Goal: Task Accomplishment & Management: Use online tool/utility

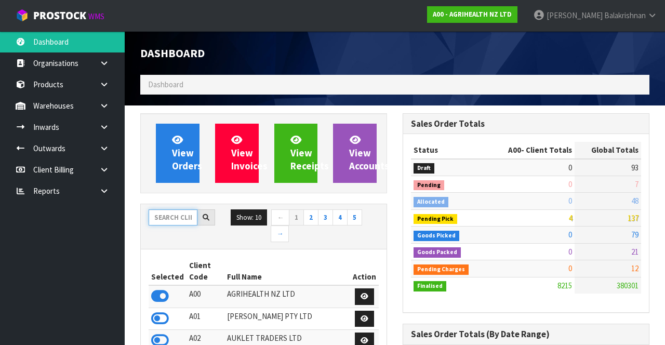
click at [165, 217] on input "text" at bounding box center [173, 217] width 49 height 16
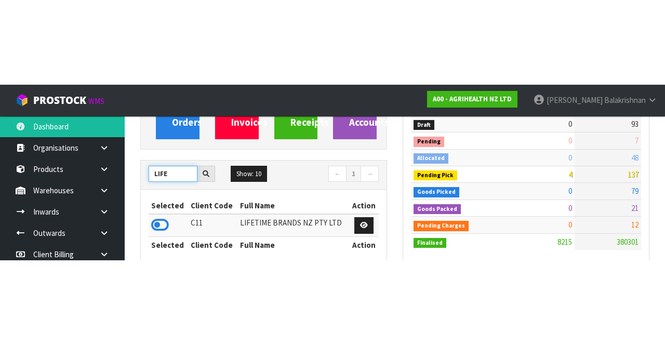
scroll to position [128, 0]
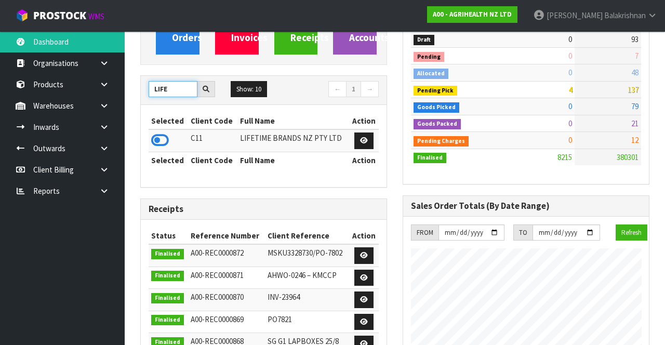
type input "LIFE"
click at [152, 136] on icon at bounding box center [160, 141] width 18 height 16
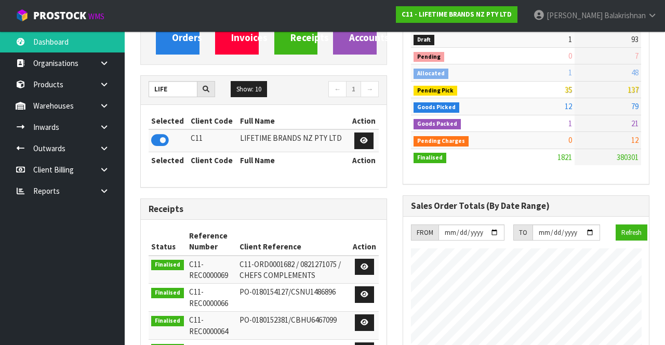
scroll to position [0, 0]
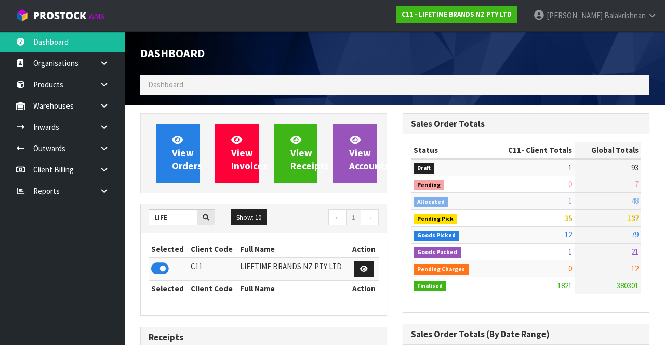
click at [101, 102] on icon at bounding box center [104, 106] width 10 height 8
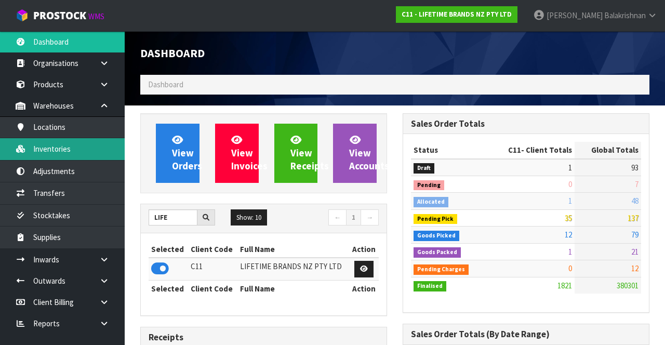
click at [42, 148] on link "Inventories" at bounding box center [62, 148] width 125 height 21
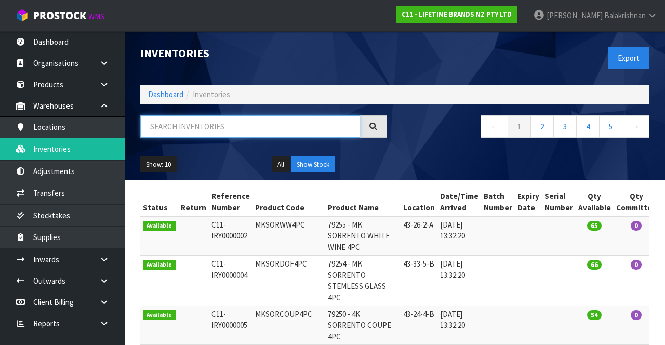
click at [184, 126] on input "text" at bounding box center [250, 126] width 220 height 22
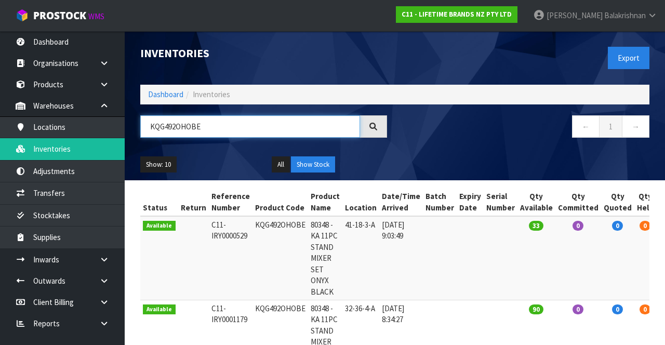
click at [235, 122] on input "KQG492OHOBE" at bounding box center [250, 126] width 220 height 22
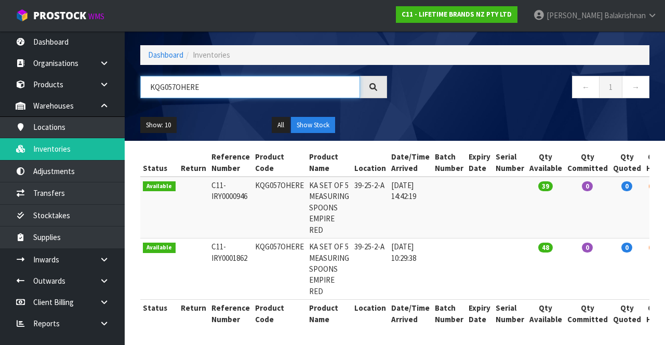
type input "KQG057OHERE"
copy td "KQG057OHERE"
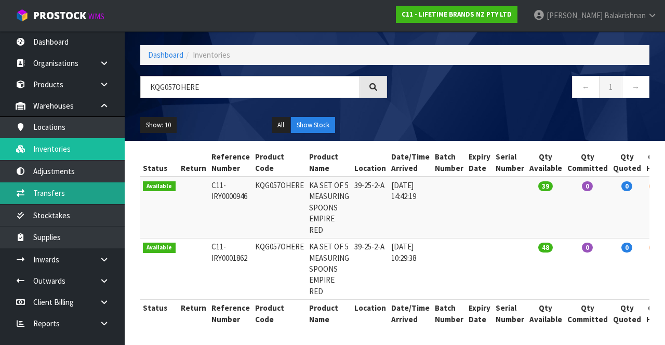
click at [74, 193] on link "Transfers" at bounding box center [62, 192] width 125 height 21
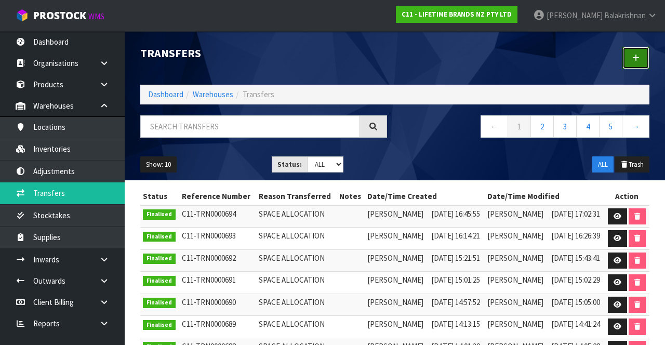
click at [634, 63] on link at bounding box center [636, 58] width 27 height 22
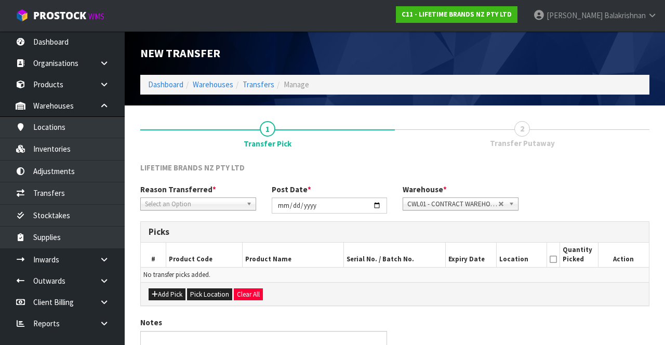
click at [213, 192] on span "*" at bounding box center [215, 190] width 4 height 10
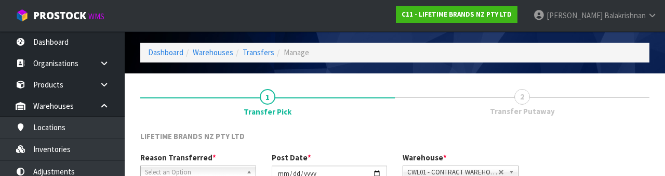
scroll to position [124, 0]
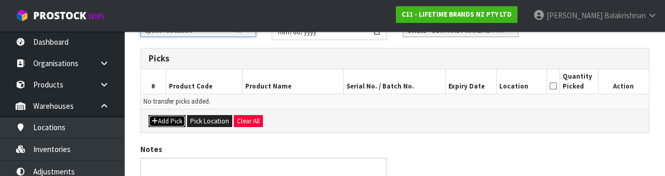
click at [175, 120] on button "Add Pick" at bounding box center [167, 121] width 37 height 12
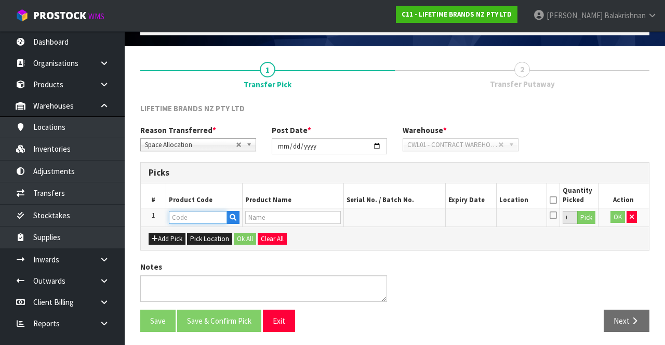
click at [187, 219] on input "text" at bounding box center [198, 217] width 58 height 13
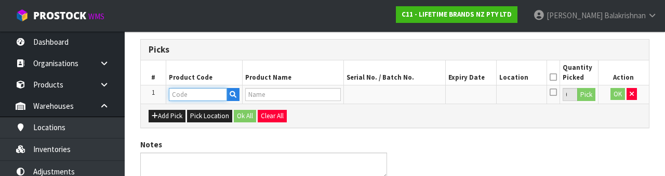
scroll to position [182, 0]
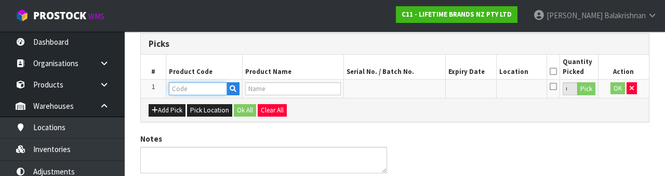
type input "KQG057OHERE"
type input "KA SET OF 5 MEASURING SPOONS EMPIRE RED"
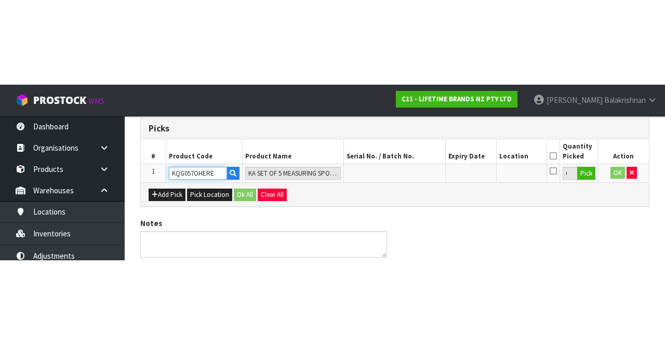
scroll to position [59, 0]
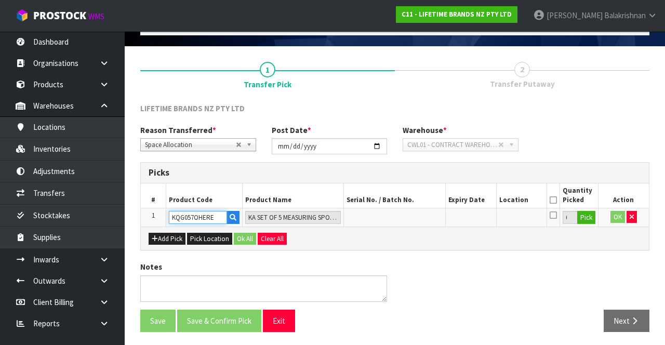
type input "KQG057OHERE"
click at [587, 217] on button "Pick" at bounding box center [587, 218] width 18 height 14
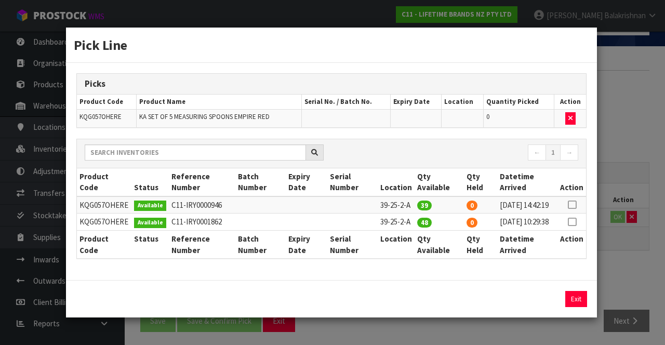
click at [573, 205] on icon at bounding box center [572, 205] width 8 height 1
click at [534, 307] on button "Assign Pick" at bounding box center [541, 299] width 43 height 16
type input "39"
click at [572, 222] on icon at bounding box center [572, 222] width 8 height 1
click at [537, 307] on button "Assign Pick" at bounding box center [541, 299] width 43 height 16
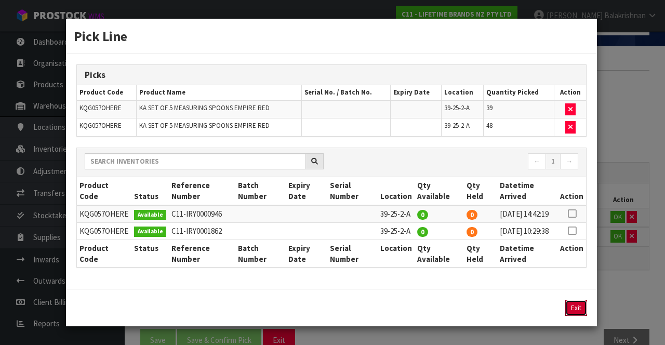
click at [574, 316] on button "Exit" at bounding box center [577, 308] width 22 height 16
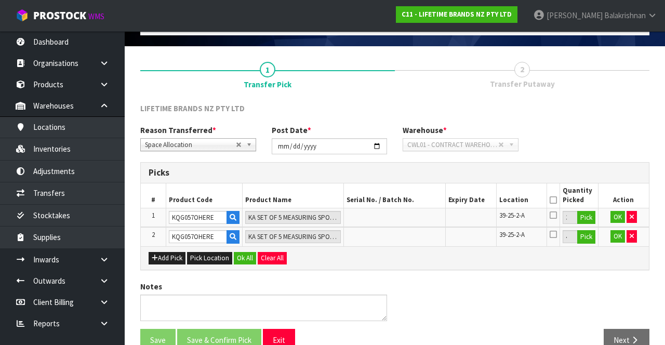
click at [554, 200] on icon at bounding box center [553, 200] width 7 height 1
click at [240, 255] on button "Ok All" at bounding box center [245, 258] width 22 height 12
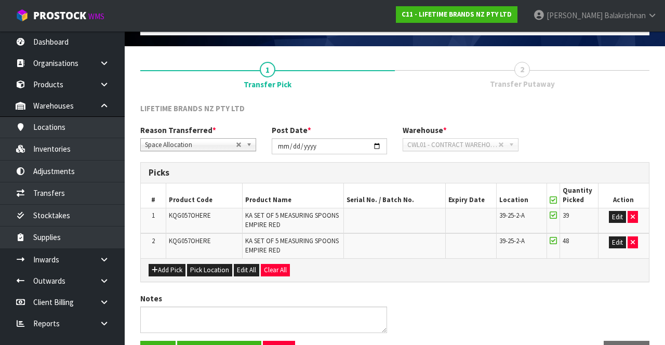
scroll to position [91, 0]
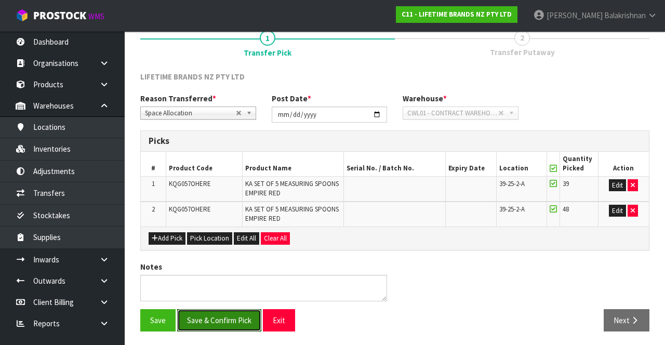
click at [225, 312] on button "Save & Confirm Pick" at bounding box center [219, 320] width 84 height 22
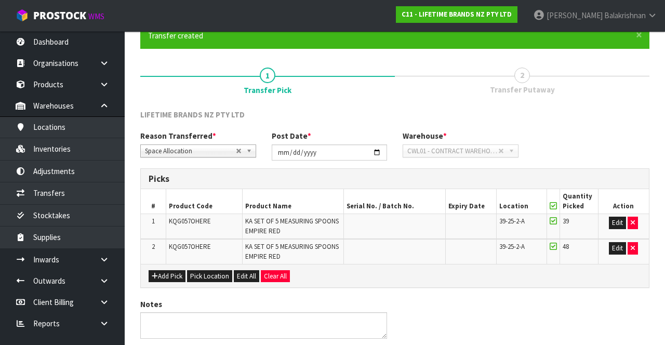
scroll to position [0, 0]
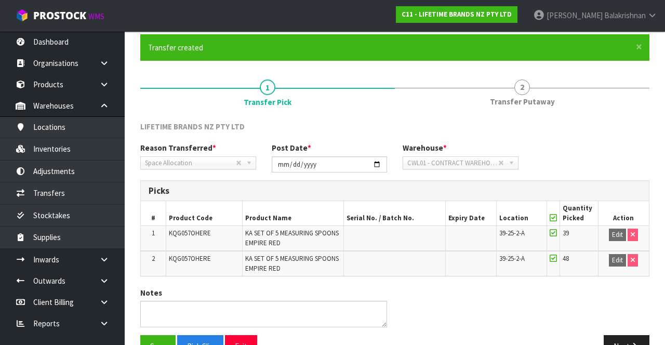
scroll to position [82, 0]
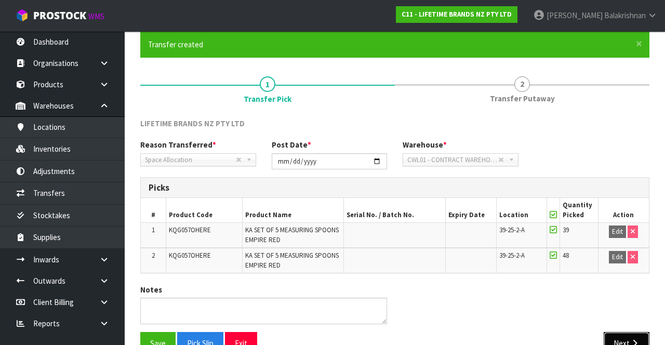
click at [629, 336] on button "Next" at bounding box center [627, 343] width 46 height 22
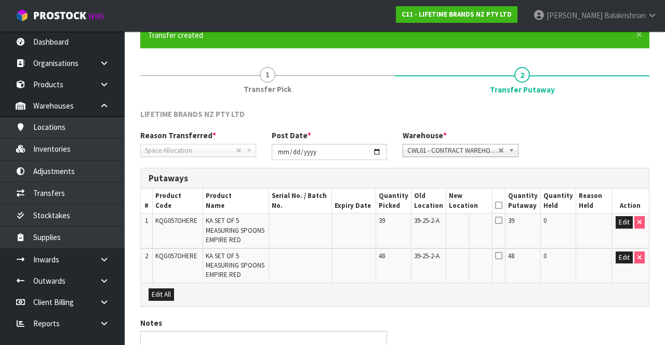
scroll to position [93, 0]
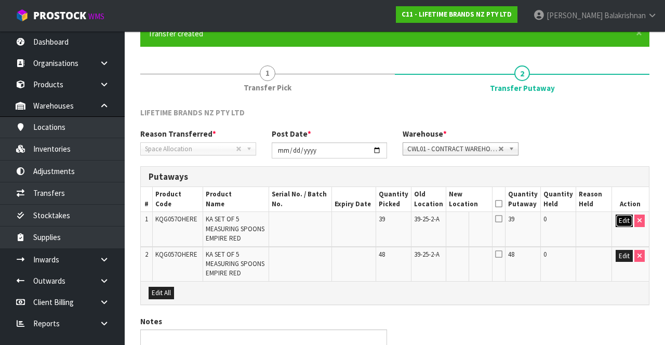
click at [618, 215] on button "Edit" at bounding box center [624, 221] width 17 height 12
click at [469, 218] on input "text" at bounding box center [463, 221] width 29 height 13
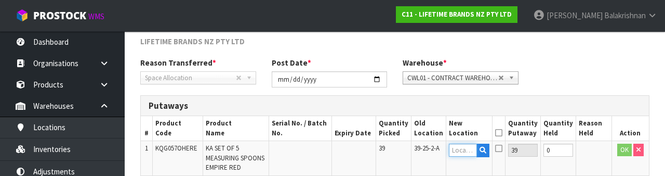
scroll to position [219, 0]
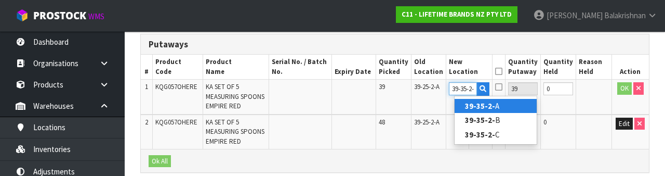
type input "39-35-2-C"
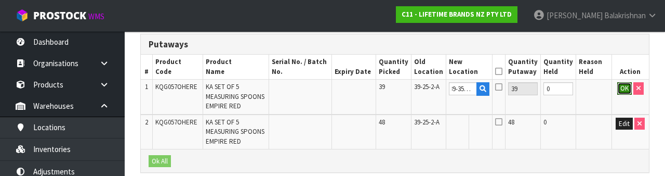
click at [619, 93] on button "OK" at bounding box center [625, 88] width 15 height 12
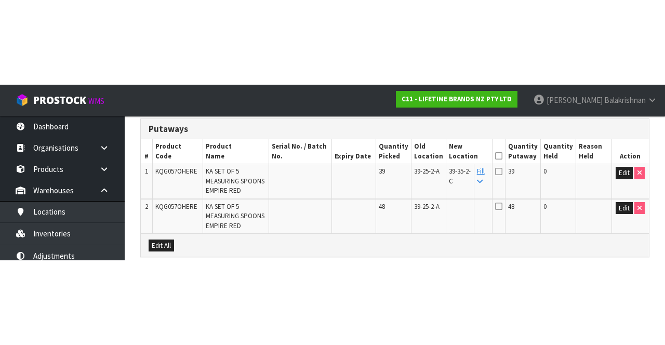
scroll to position [148, 0]
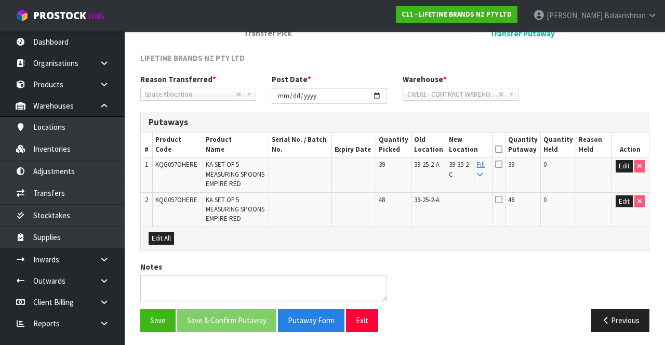
click at [483, 172] on icon at bounding box center [480, 175] width 6 height 7
click at [503, 149] on icon at bounding box center [498, 149] width 7 height 1
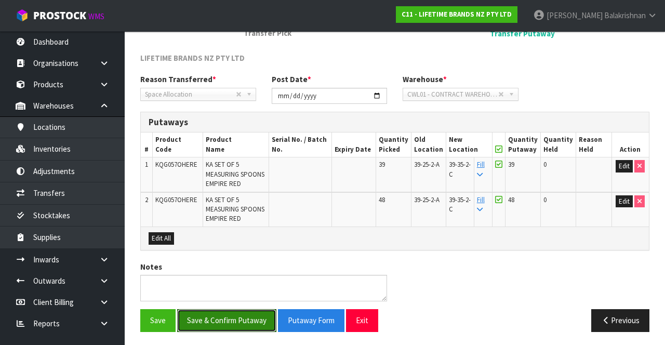
click at [236, 310] on button "Save & Confirm Putaway" at bounding box center [226, 320] width 99 height 22
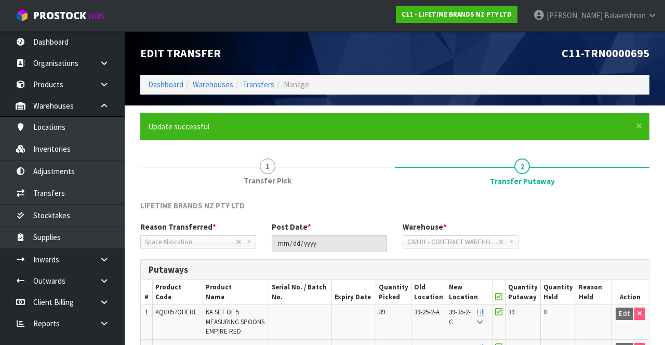
scroll to position [125, 0]
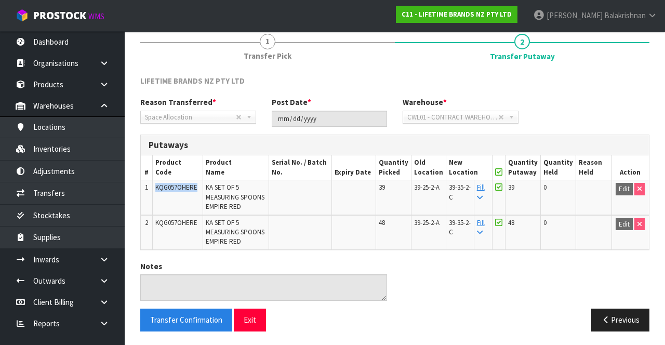
copy span "KQG057OHERE"
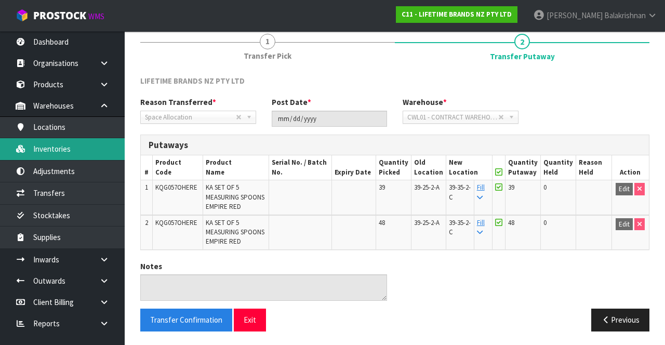
click at [70, 152] on link "Inventories" at bounding box center [62, 148] width 125 height 21
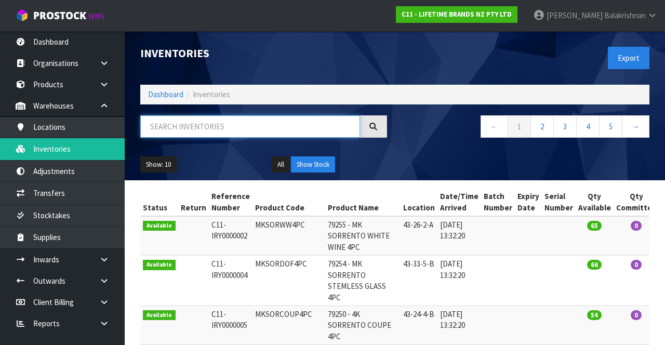
paste input "KQG057OHERE"
type input "KQG057OHERE"
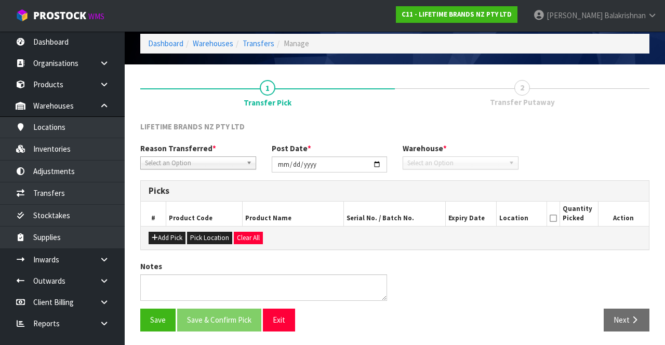
type input "[DATE]"
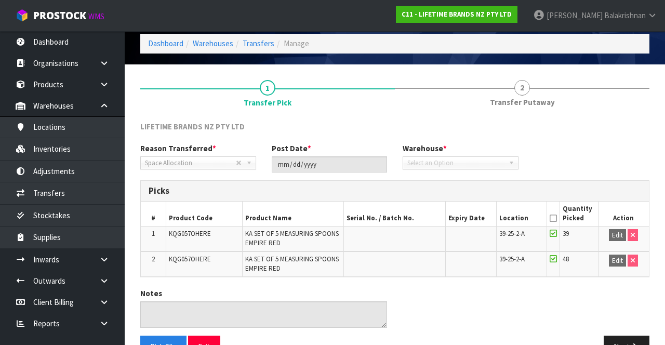
scroll to position [68, 0]
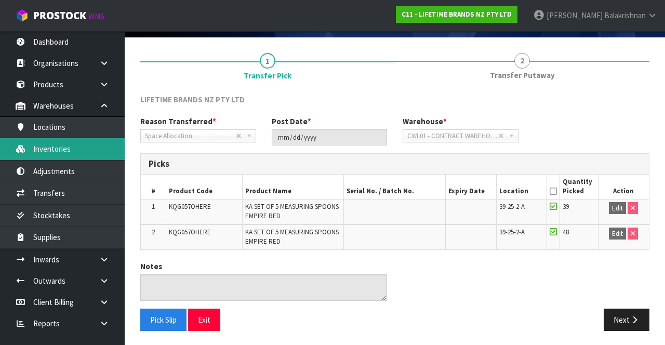
click at [68, 149] on link "Inventories" at bounding box center [62, 148] width 125 height 21
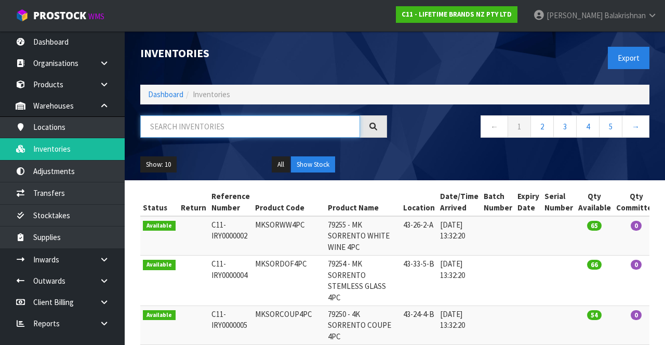
click at [189, 123] on input "text" at bounding box center [250, 126] width 220 height 22
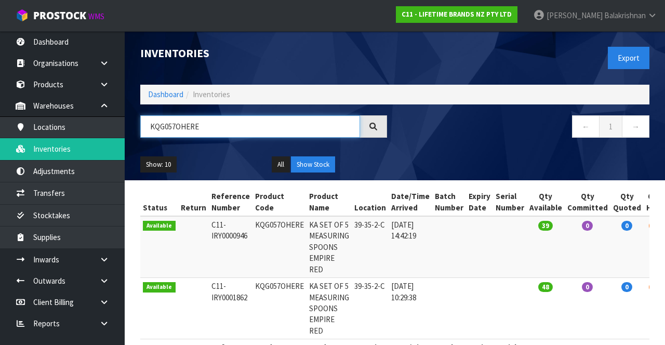
scroll to position [40, 0]
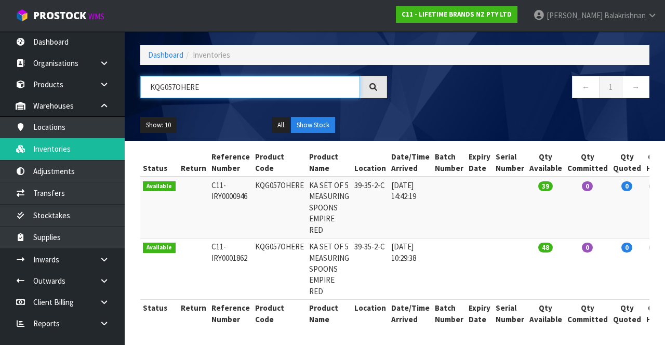
click at [236, 76] on input "KQG057OHERE" at bounding box center [250, 87] width 220 height 22
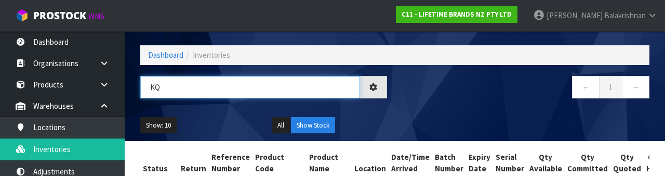
type input "K"
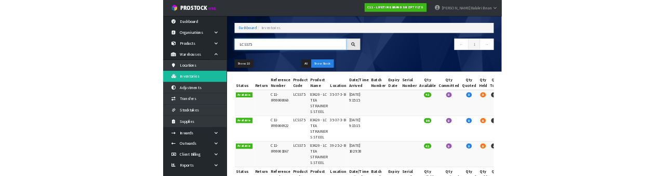
scroll to position [68, 0]
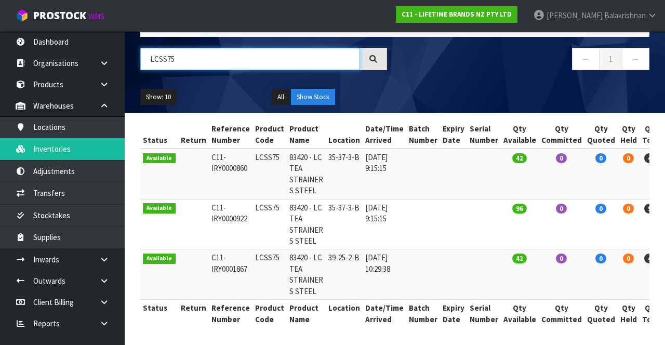
click at [244, 59] on input "LCSS75" at bounding box center [250, 59] width 220 height 22
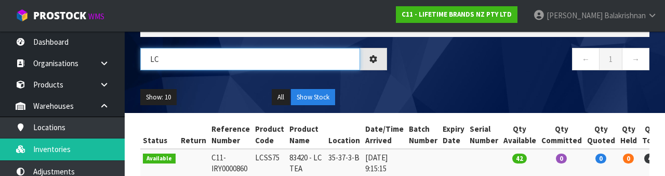
type input "L"
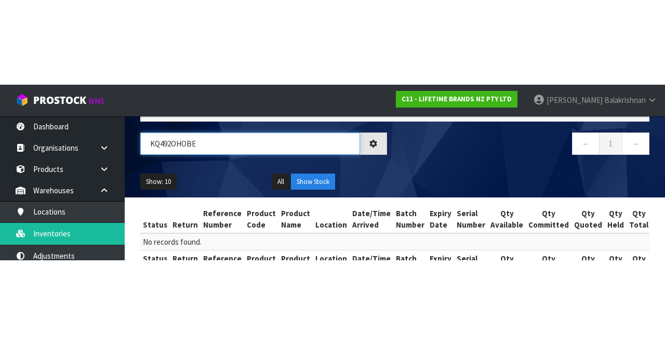
scroll to position [0, 0]
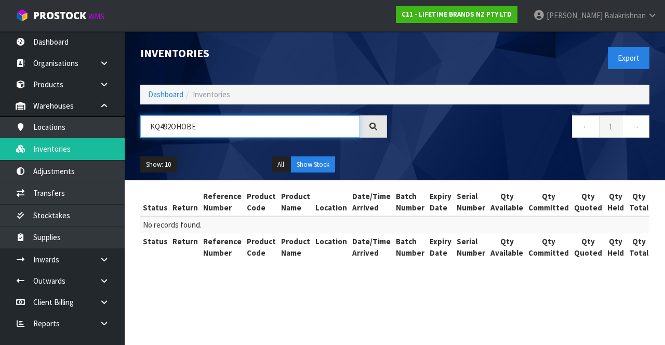
click at [233, 125] on input "KQ492OHOBE" at bounding box center [250, 126] width 220 height 22
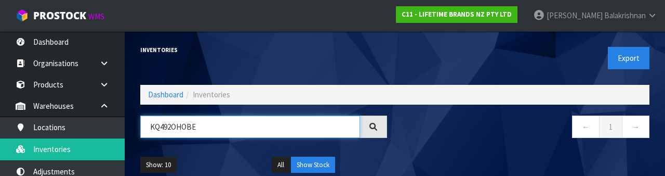
click at [154, 126] on input "KQ492OHOBE" at bounding box center [250, 126] width 220 height 22
click at [159, 123] on input "KQ492OHOBE" at bounding box center [250, 126] width 220 height 22
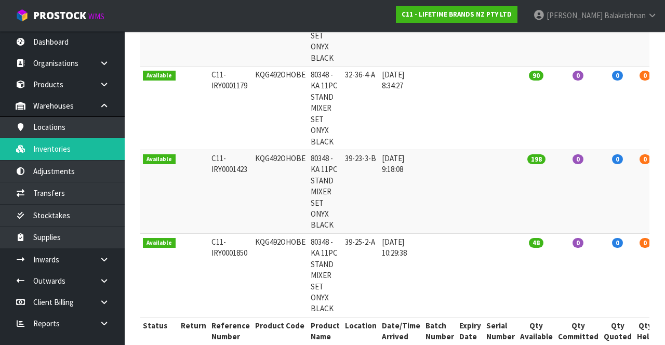
scroll to position [238, 0]
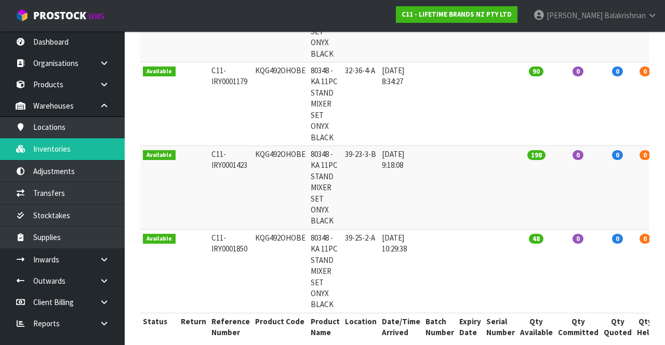
type input "KQG492OHOBE"
copy td "KQG492OHOBE"
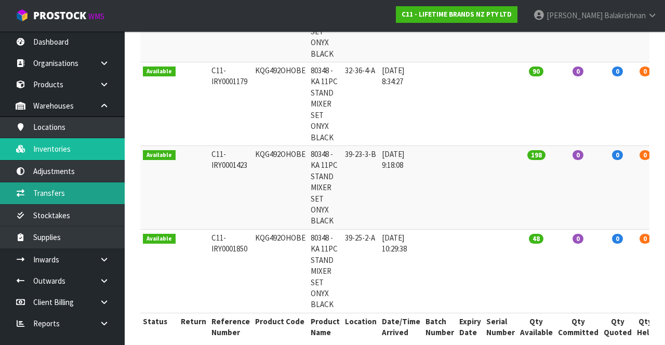
click at [76, 191] on link "Transfers" at bounding box center [62, 192] width 125 height 21
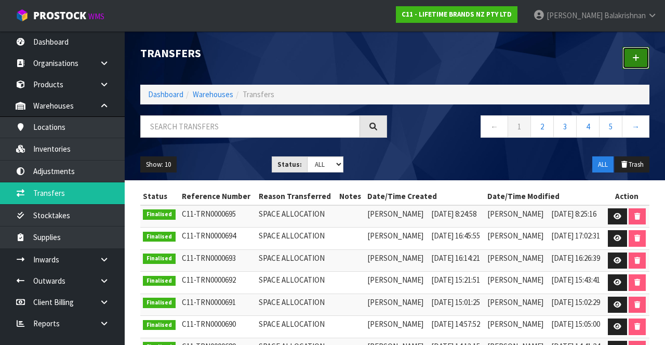
click at [641, 65] on link at bounding box center [636, 58] width 27 height 22
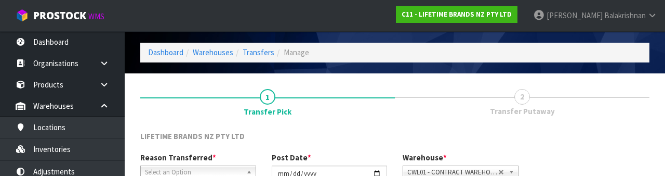
scroll to position [124, 0]
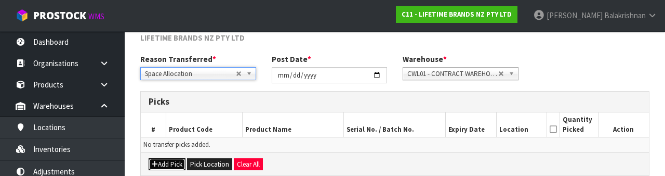
click at [171, 162] on button "Add Pick" at bounding box center [167, 164] width 37 height 12
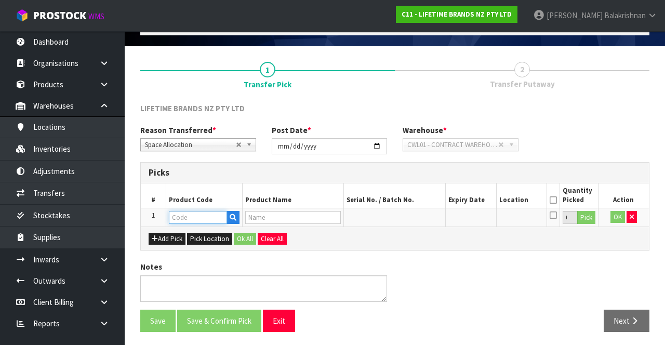
click at [201, 218] on input "text" at bounding box center [198, 217] width 58 height 13
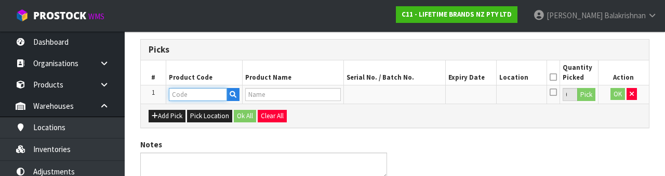
scroll to position [182, 0]
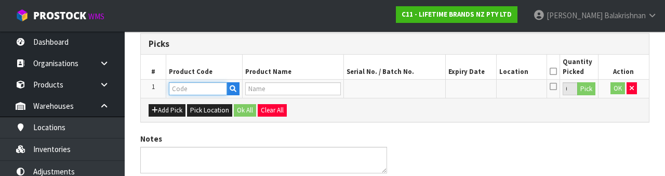
type input "KQG492OHOBE"
type input "80348 - KA 11PC STAND MIXER SET ONYX BLACK"
type input "KQG492OHOBE"
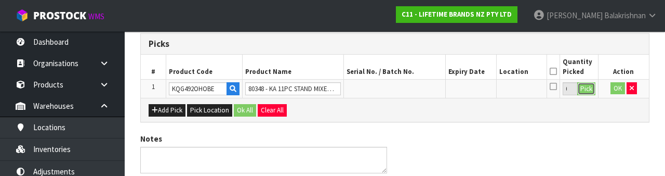
click at [592, 86] on button "Pick" at bounding box center [587, 89] width 18 height 14
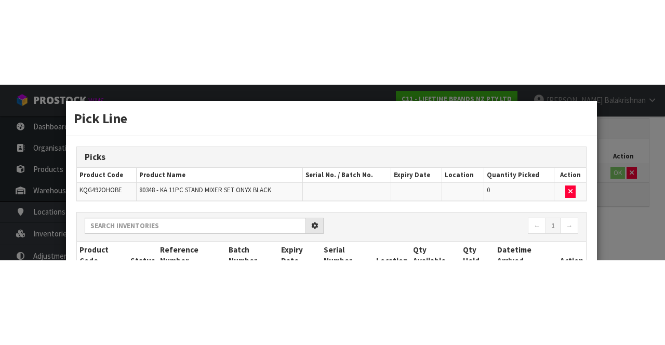
scroll to position [59, 0]
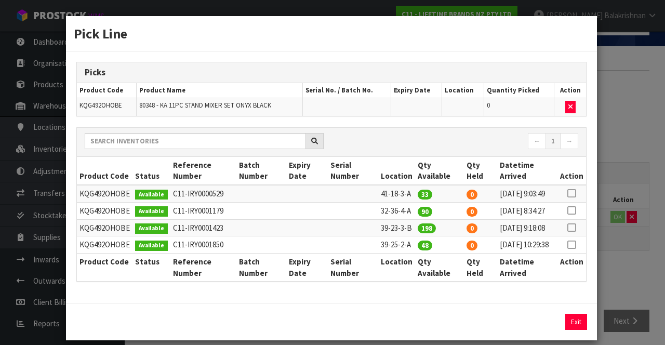
click at [573, 211] on icon at bounding box center [572, 211] width 8 height 1
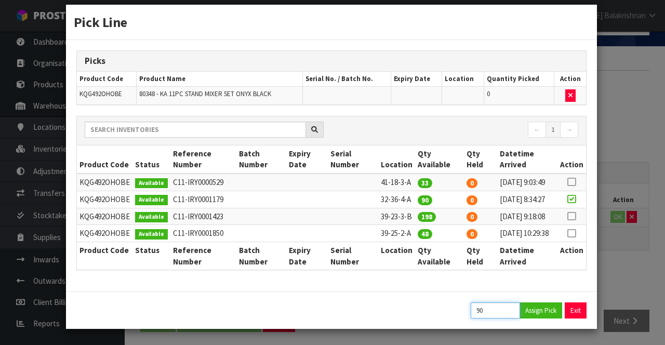
click at [499, 311] on input "90" at bounding box center [495, 311] width 49 height 16
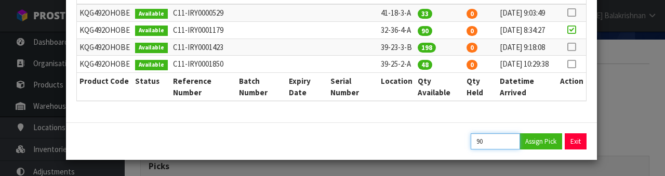
scroll to position [221, 0]
type input "9"
type input "18"
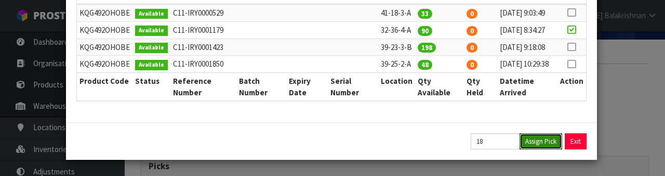
click at [543, 138] on button "Assign Pick" at bounding box center [541, 141] width 43 height 16
type input "18"
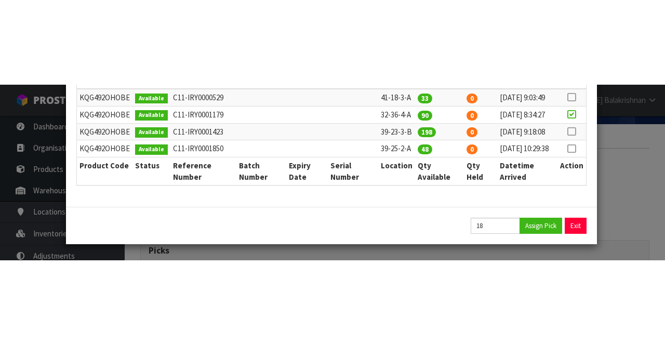
scroll to position [51, 0]
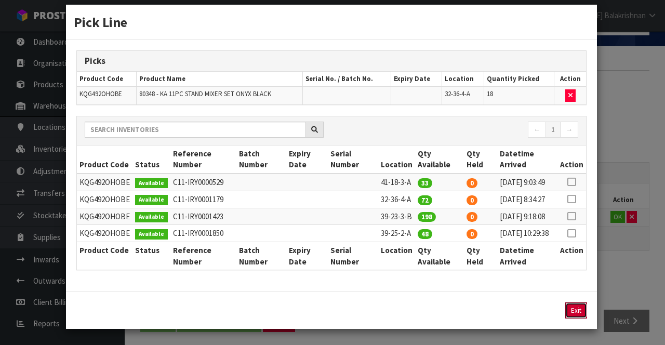
click at [581, 309] on button "Exit" at bounding box center [577, 311] width 22 height 16
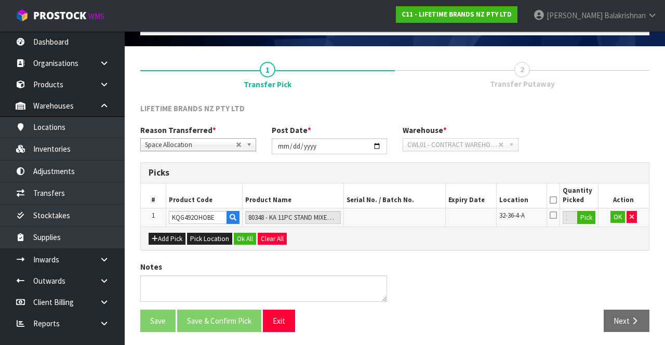
click at [554, 200] on icon at bounding box center [553, 200] width 7 height 1
click at [242, 238] on button "Ok All" at bounding box center [245, 239] width 22 height 12
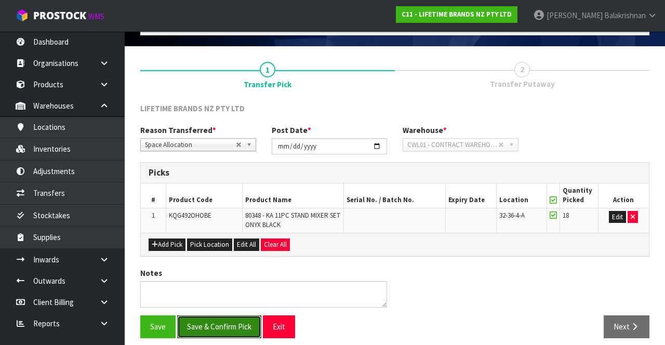
click at [233, 324] on button "Save & Confirm Pick" at bounding box center [219, 327] width 84 height 22
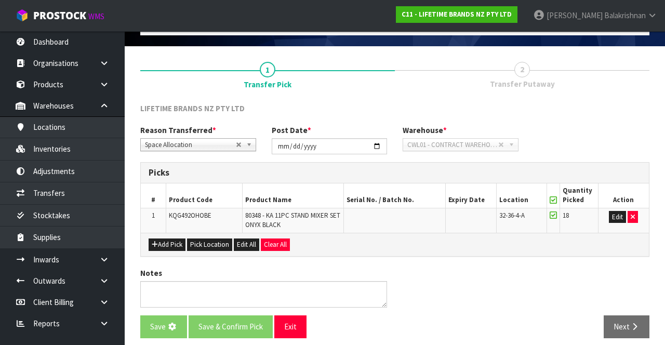
scroll to position [0, 0]
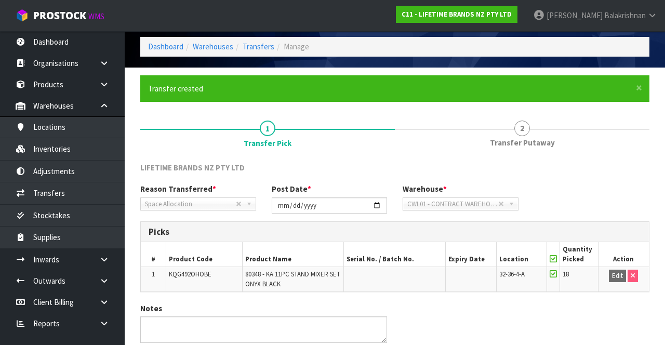
scroll to position [81, 0]
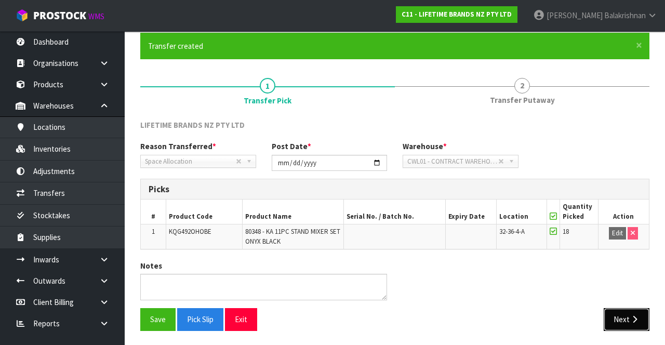
click at [624, 308] on button "Next" at bounding box center [627, 319] width 46 height 22
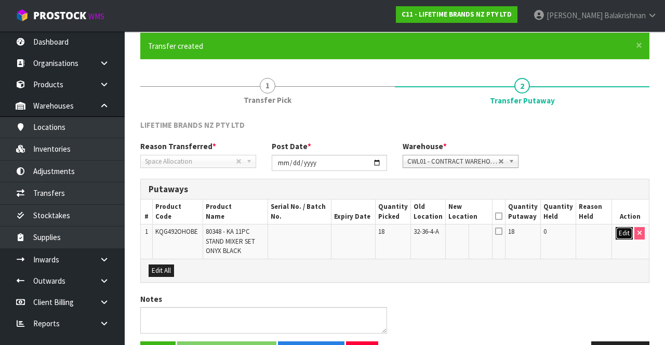
click at [618, 229] on button "Edit" at bounding box center [624, 233] width 17 height 12
click at [473, 233] on input "text" at bounding box center [463, 233] width 29 height 13
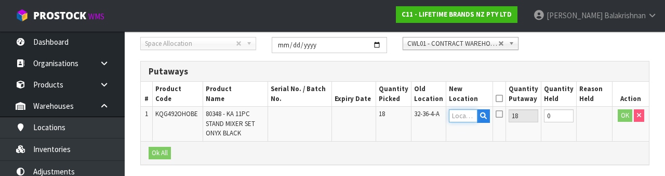
scroll to position [219, 0]
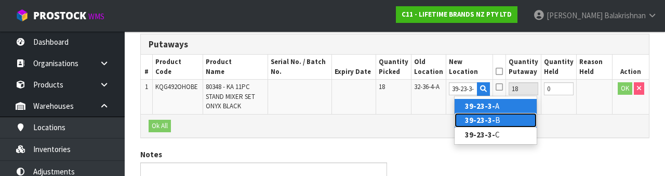
click at [505, 119] on link "39-23-3- B" at bounding box center [496, 120] width 82 height 14
type input "39-23-3-B"
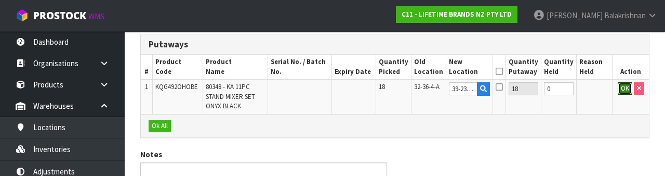
click at [627, 88] on button "OK" at bounding box center [625, 88] width 15 height 12
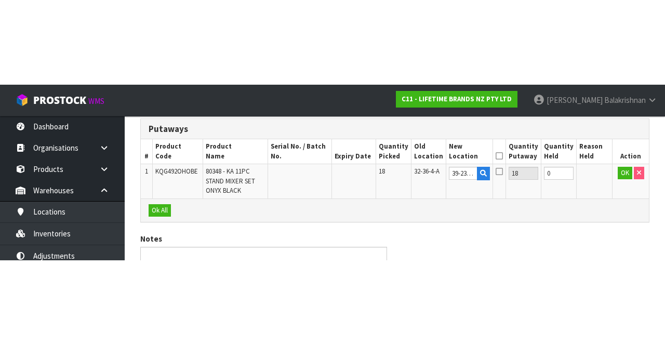
scroll to position [113, 0]
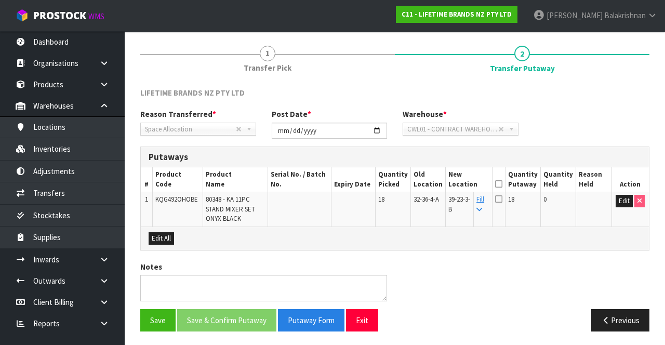
click at [503, 184] on icon at bounding box center [498, 184] width 7 height 1
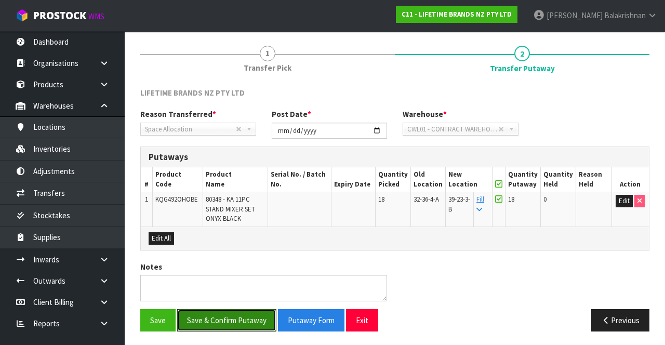
click at [238, 318] on button "Save & Confirm Putaway" at bounding box center [226, 320] width 99 height 22
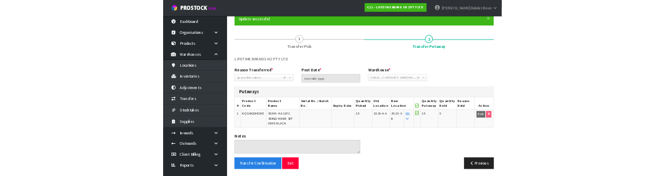
scroll to position [0, 0]
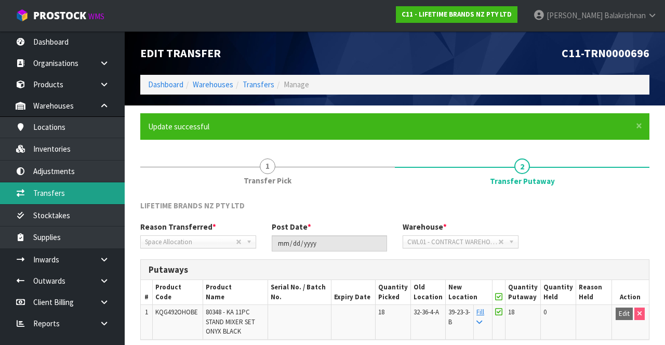
click at [73, 190] on link "Transfers" at bounding box center [62, 192] width 125 height 21
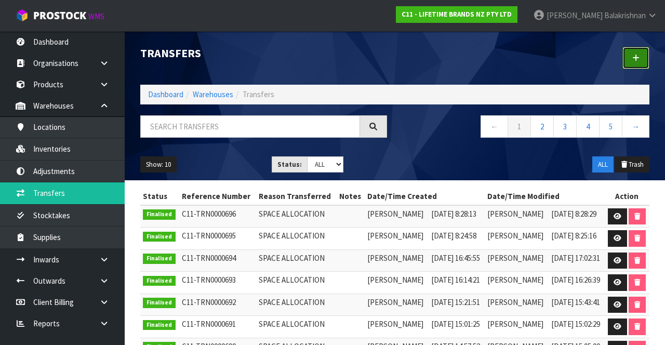
click at [633, 58] on icon at bounding box center [636, 58] width 7 height 8
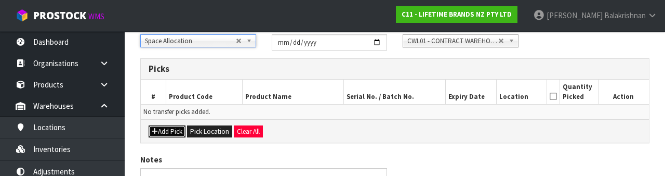
click at [171, 129] on button "Add Pick" at bounding box center [167, 131] width 37 height 12
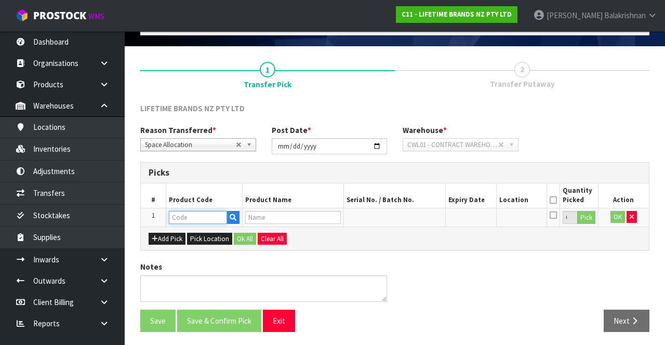
click at [198, 213] on input "text" at bounding box center [198, 217] width 58 height 13
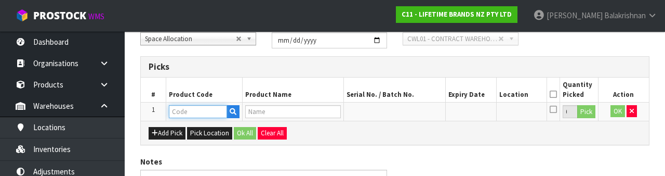
scroll to position [182, 0]
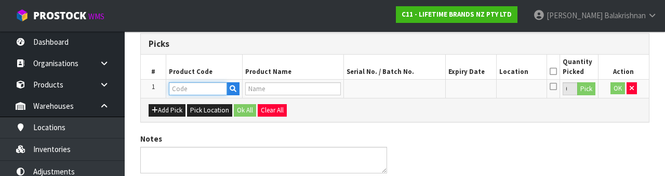
paste input "KQG492OHOBE"
type input "KQG492OHOBE"
type input "80348 - KA 11PC STAND MIXER SET ONYX BLACK"
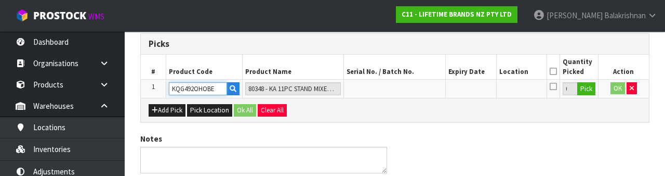
type input "KQG492OHOBE"
click at [589, 88] on button "Pick" at bounding box center [587, 89] width 18 height 14
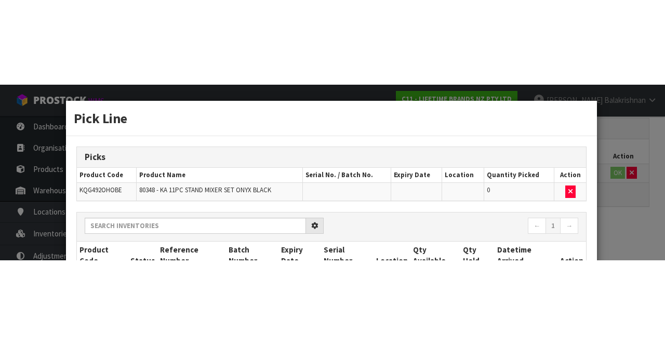
scroll to position [59, 0]
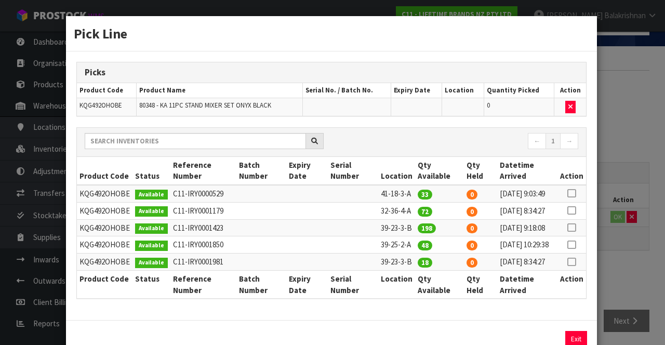
click at [572, 211] on icon at bounding box center [572, 211] width 8 height 1
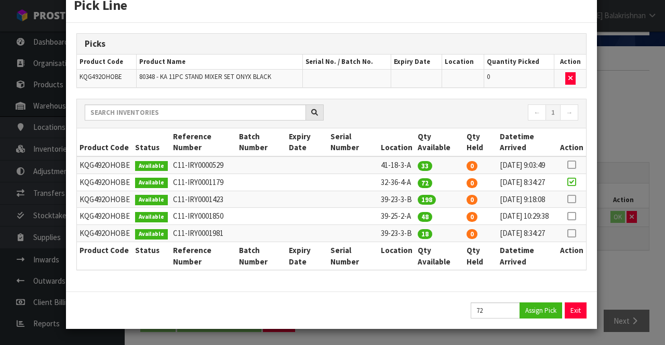
scroll to position [61, 0]
click at [534, 319] on button "Assign Pick" at bounding box center [541, 311] width 43 height 16
type input "72"
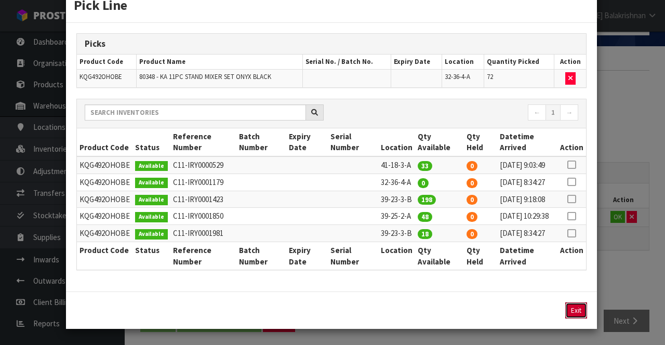
click at [585, 319] on button "Exit" at bounding box center [577, 311] width 22 height 16
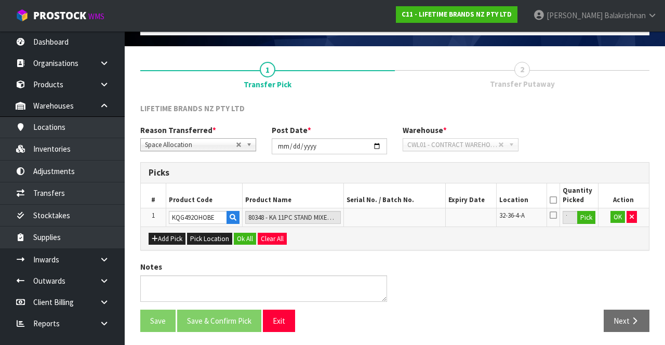
click at [552, 200] on icon at bounding box center [553, 200] width 7 height 1
click at [244, 240] on button "Ok All" at bounding box center [245, 239] width 22 height 12
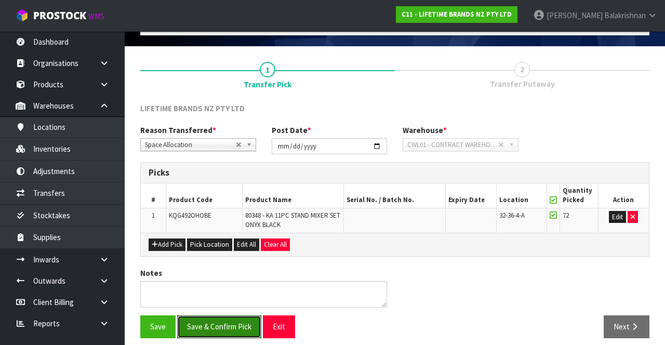
click at [225, 325] on button "Save & Confirm Pick" at bounding box center [219, 327] width 84 height 22
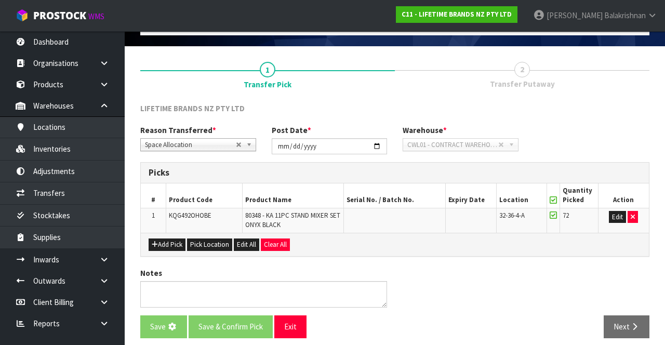
scroll to position [0, 0]
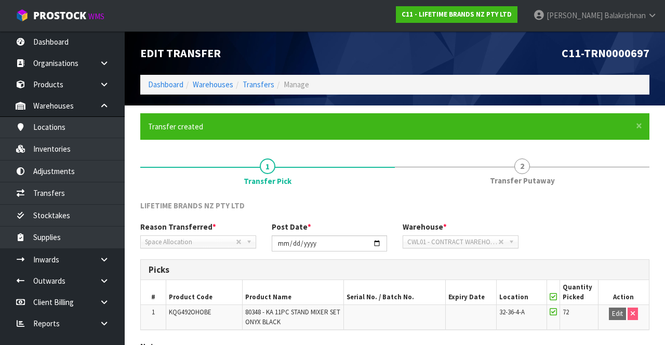
scroll to position [81, 0]
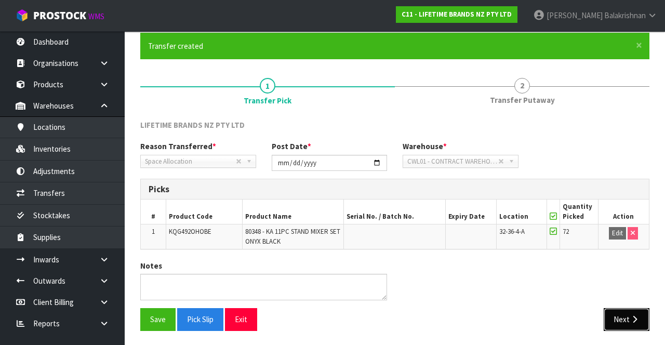
click at [634, 309] on button "Next" at bounding box center [627, 319] width 46 height 22
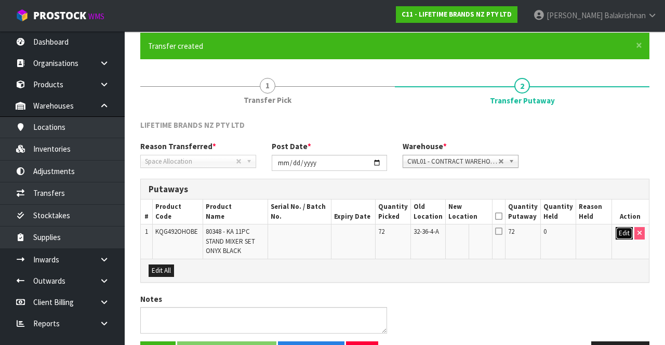
click at [617, 234] on button "Edit" at bounding box center [624, 233] width 17 height 12
click at [471, 229] on input "text" at bounding box center [463, 233] width 29 height 13
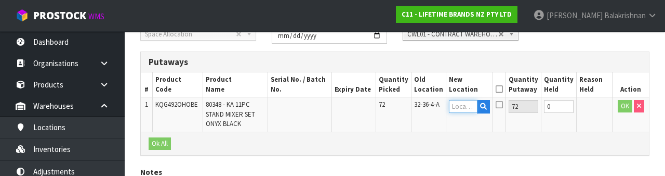
scroll to position [219, 0]
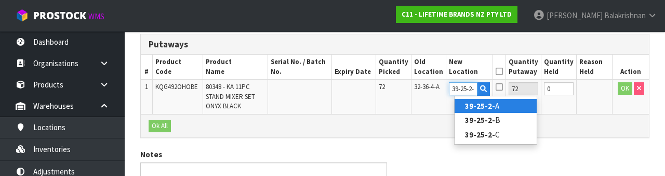
type input "39-25-2-A"
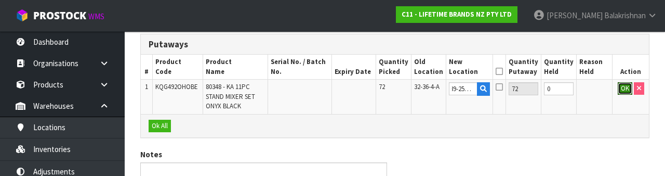
click at [622, 89] on button "OK" at bounding box center [625, 88] width 15 height 12
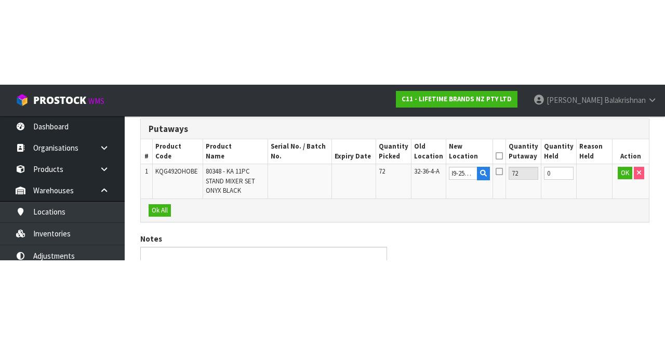
scroll to position [113, 0]
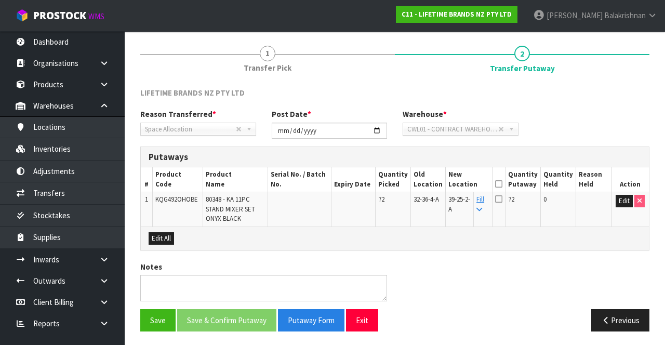
click at [515, 179] on th "Quantity Putaway" at bounding box center [522, 179] width 35 height 24
click at [503, 184] on icon at bounding box center [498, 184] width 7 height 1
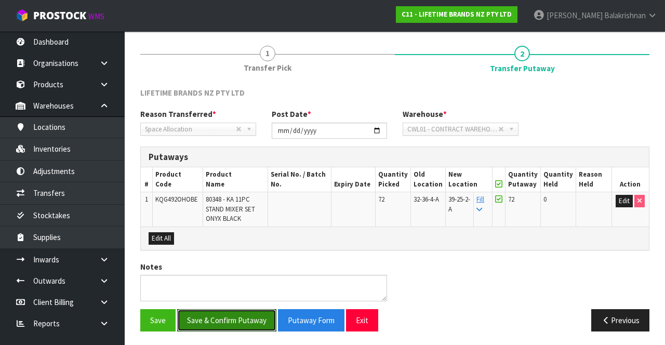
click at [251, 312] on button "Save & Confirm Putaway" at bounding box center [226, 320] width 99 height 22
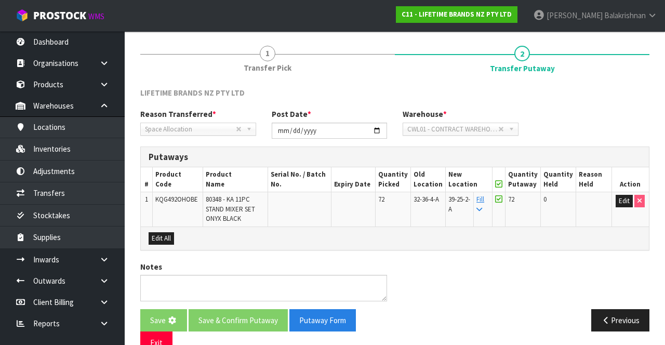
scroll to position [0, 0]
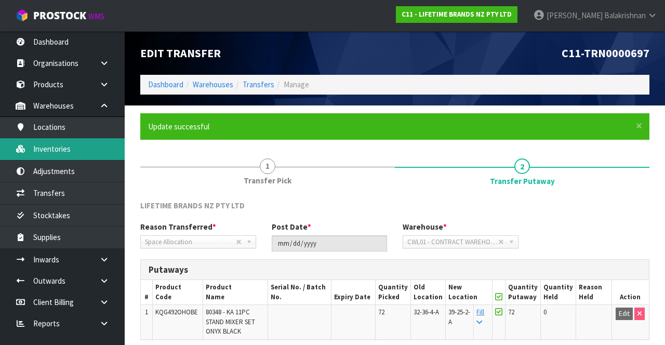
click at [44, 151] on link "Inventories" at bounding box center [62, 148] width 125 height 21
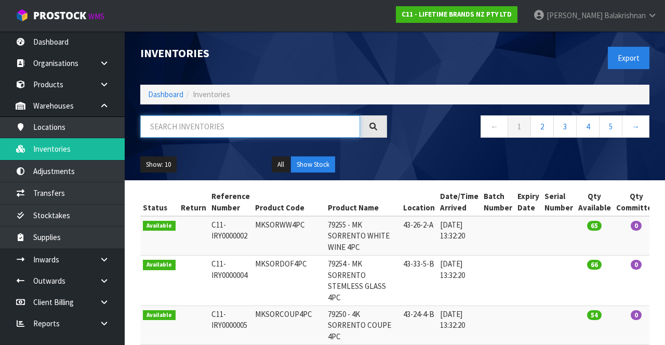
click at [237, 126] on input "text" at bounding box center [250, 126] width 220 height 22
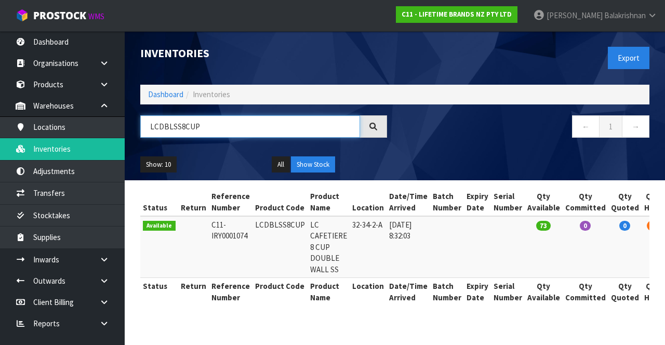
click at [225, 125] on input "LCDBLSS8CUP" at bounding box center [250, 126] width 220 height 22
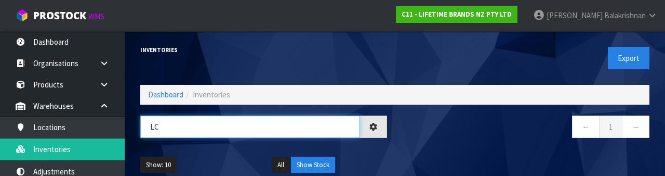
type input "L"
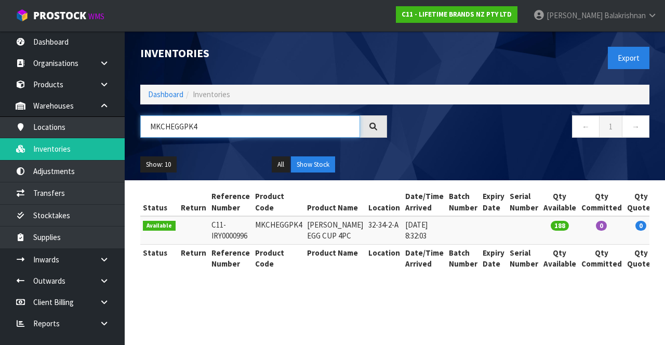
type input "MKCHEGGPK4"
click at [594, 182] on section "Status Return Reference Number Product Code Product Name Location Date/Time Arr…" at bounding box center [395, 235] width 541 height 111
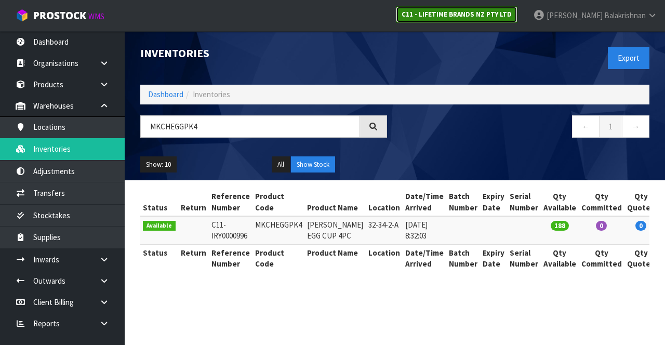
click at [512, 17] on strong "C11 - LIFETIME BRANDS NZ PTY LTD" at bounding box center [457, 14] width 110 height 9
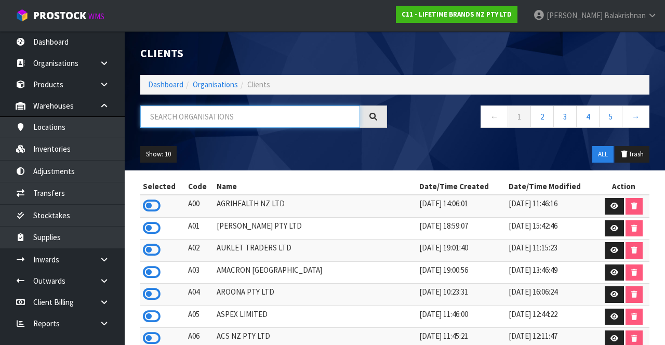
click at [255, 114] on input "text" at bounding box center [250, 117] width 220 height 22
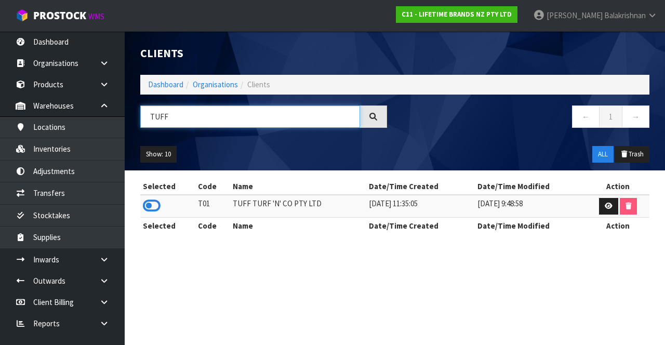
type input "TUFF"
click at [159, 202] on icon at bounding box center [152, 206] width 18 height 16
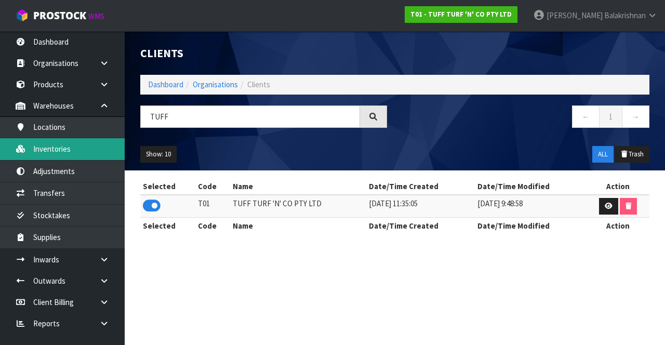
click at [81, 141] on link "Inventories" at bounding box center [62, 148] width 125 height 21
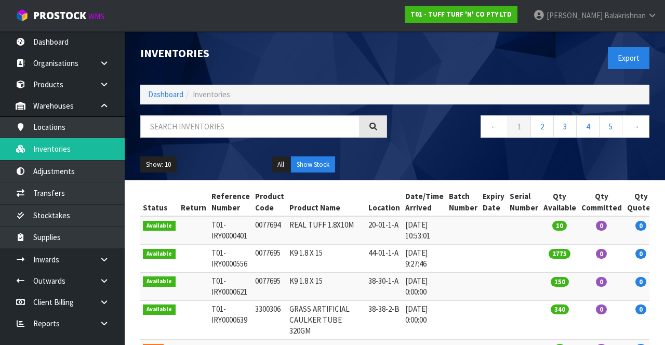
click at [201, 106] on div "Inventories Export Dashboard Inventories ← 1 2 3 4 5 → Show: 10 5 10 25 50 All …" at bounding box center [395, 105] width 525 height 149
click at [217, 122] on input "text" at bounding box center [250, 126] width 220 height 22
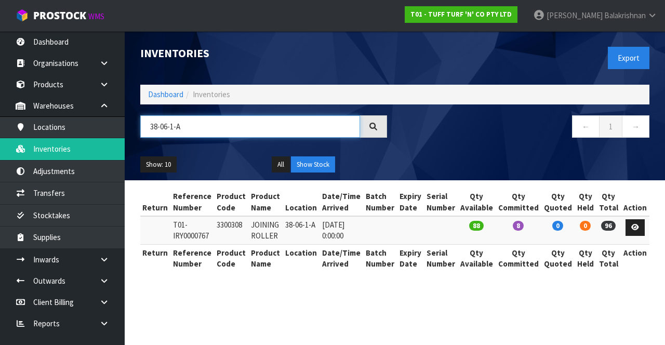
scroll to position [0, 16]
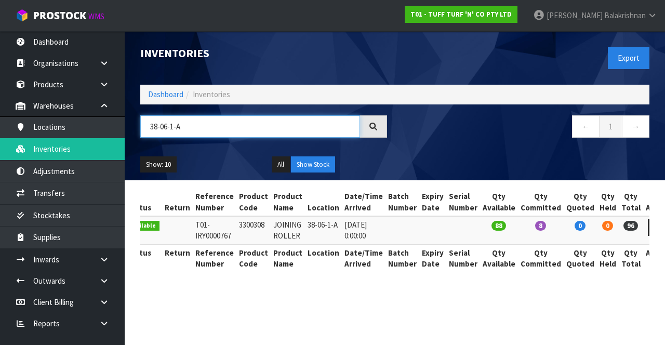
type input "38-06-1-A"
copy td "3300308"
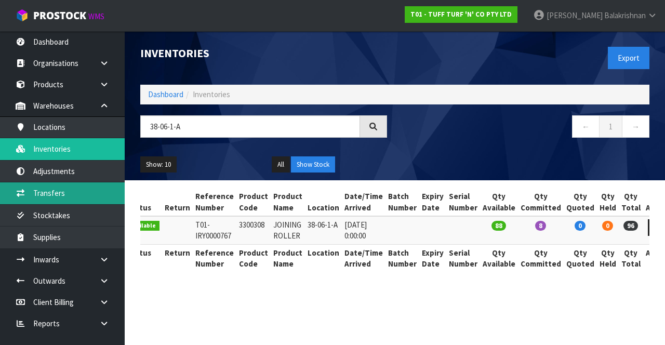
click at [75, 194] on link "Transfers" at bounding box center [62, 192] width 125 height 21
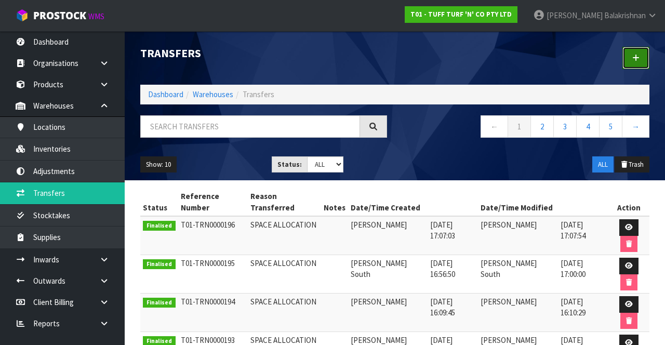
click at [637, 67] on link at bounding box center [636, 58] width 27 height 22
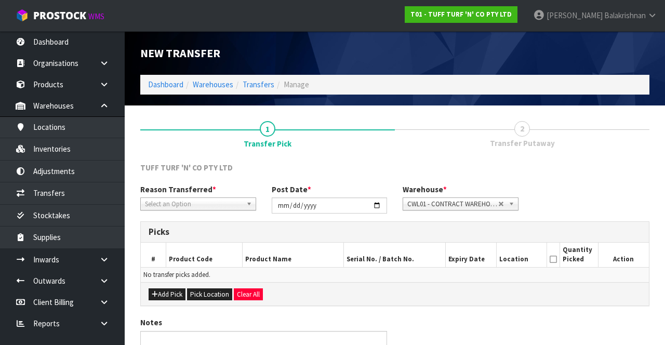
click at [213, 192] on span "*" at bounding box center [215, 190] width 4 height 10
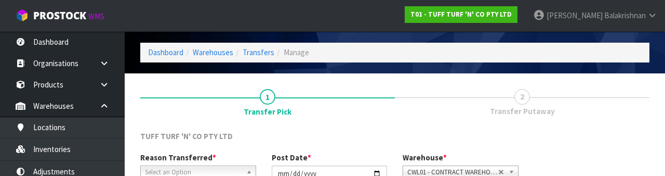
scroll to position [124, 0]
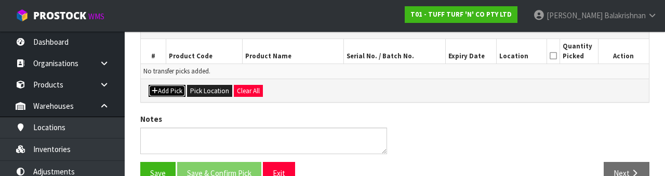
click at [167, 89] on button "Add Pick" at bounding box center [167, 91] width 37 height 12
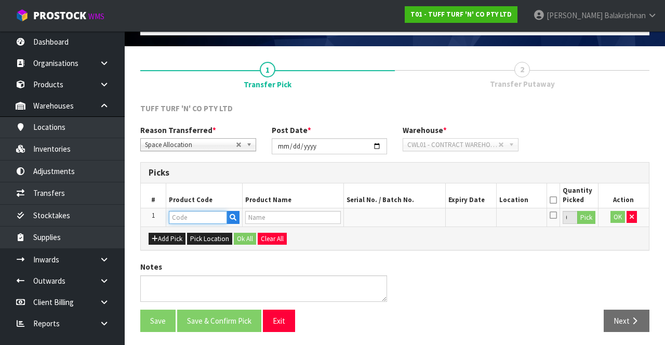
click at [199, 214] on input "text" at bounding box center [198, 217] width 58 height 13
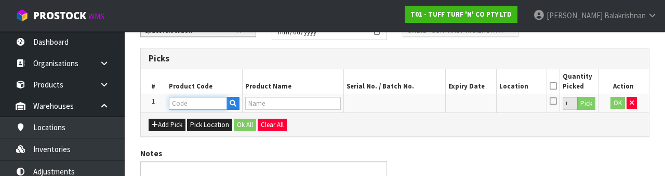
scroll to position [182, 0]
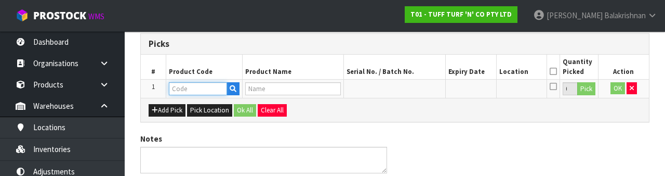
type input "3300308"
type input "JOINING ROLLER"
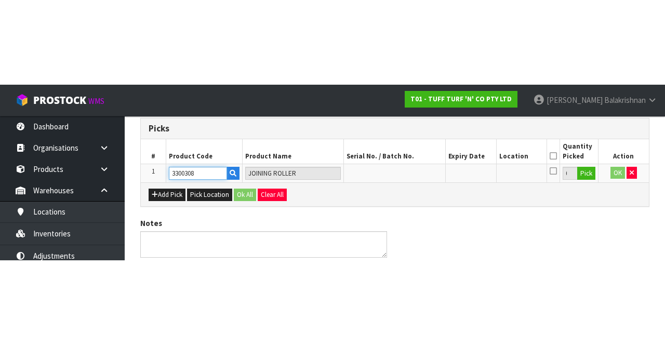
scroll to position [59, 0]
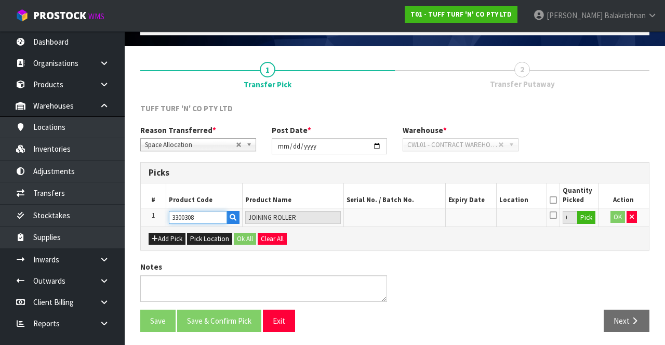
type input "3300308"
click at [591, 218] on button "Pick" at bounding box center [587, 218] width 18 height 14
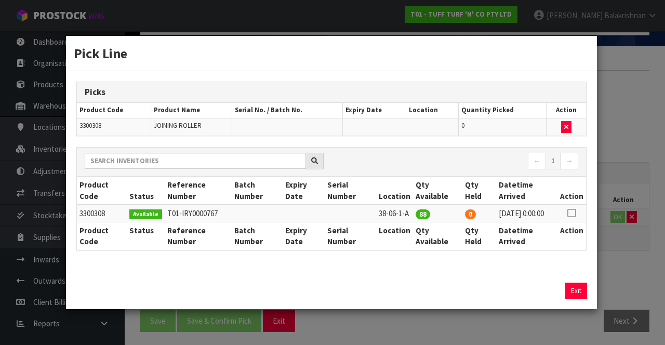
click at [583, 198] on th "Action" at bounding box center [572, 191] width 29 height 28
click at [576, 213] on icon at bounding box center [572, 213] width 8 height 1
click at [544, 292] on button "Assign Pick" at bounding box center [541, 291] width 43 height 16
type input "88"
click at [575, 293] on button "Exit" at bounding box center [577, 291] width 22 height 16
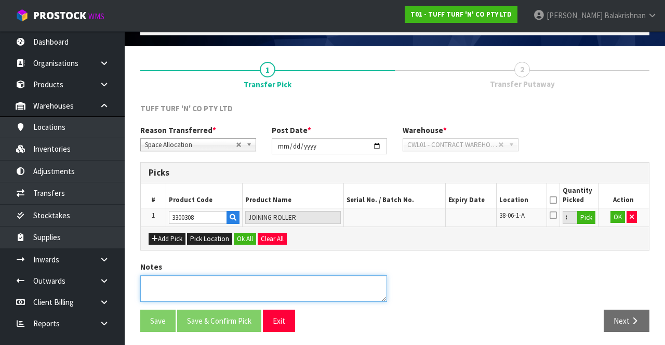
click at [226, 285] on textarea at bounding box center [263, 289] width 247 height 27
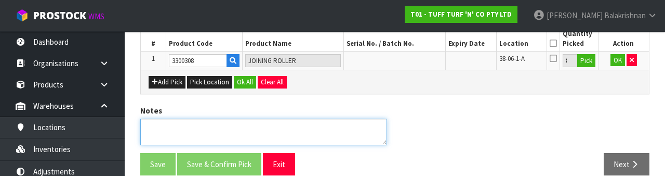
scroll to position [222, 0]
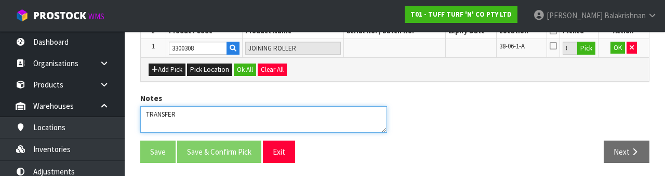
type textarea "TRANSFE"
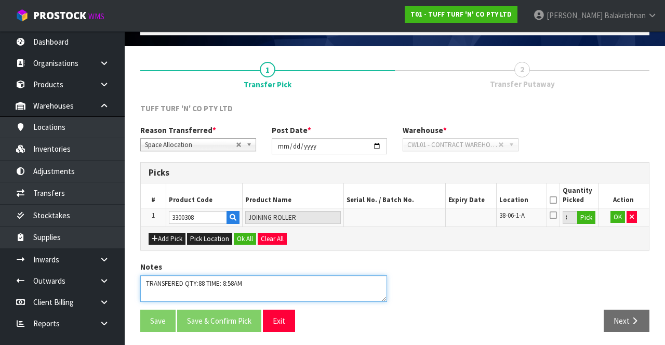
type textarea "TRANSFERED QTY:88 TIME: 8:58AM"
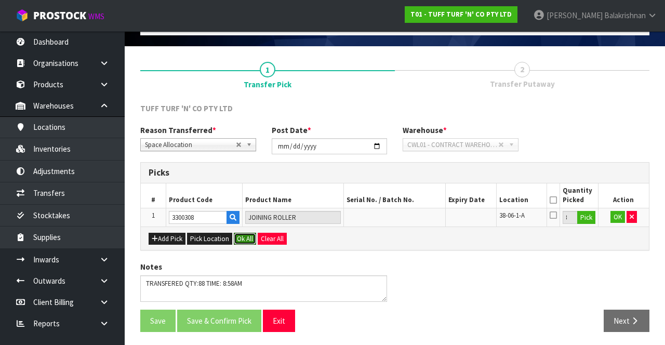
click at [244, 239] on button "Ok All" at bounding box center [245, 239] width 22 height 12
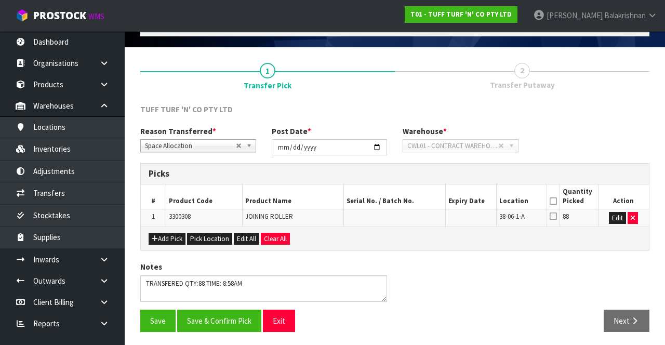
click at [565, 199] on th "Quantity Picked" at bounding box center [579, 197] width 38 height 24
click at [552, 201] on icon at bounding box center [553, 201] width 7 height 1
click at [219, 316] on button "Save & Confirm Pick" at bounding box center [219, 321] width 84 height 22
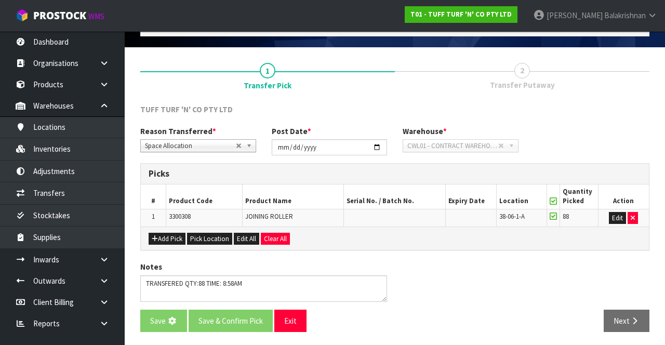
scroll to position [0, 0]
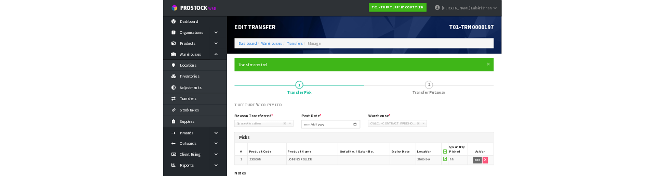
scroll to position [73, 0]
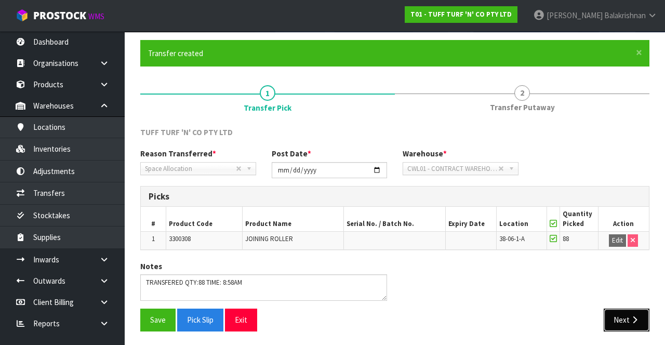
click at [619, 318] on button "Next" at bounding box center [627, 320] width 46 height 22
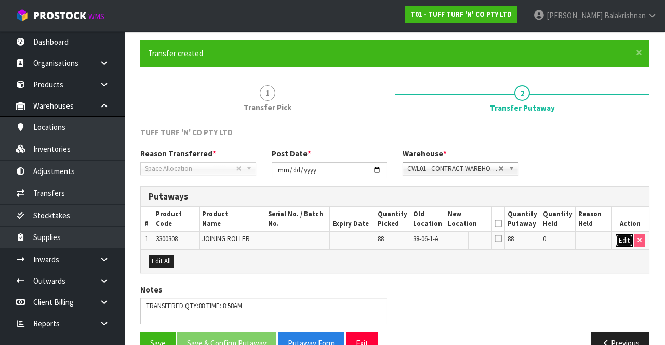
click at [619, 243] on button "Edit" at bounding box center [624, 240] width 17 height 12
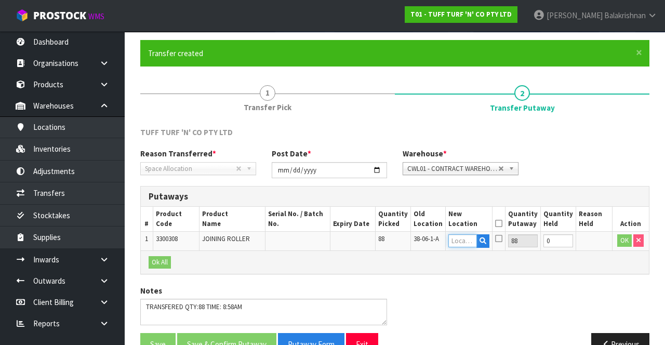
click at [467, 238] on input "text" at bounding box center [463, 240] width 29 height 13
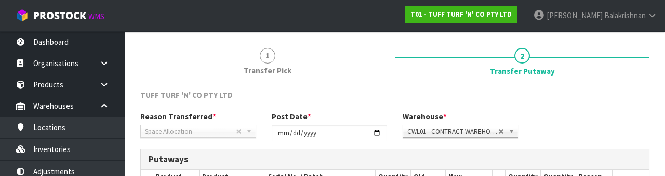
scroll to position [219, 0]
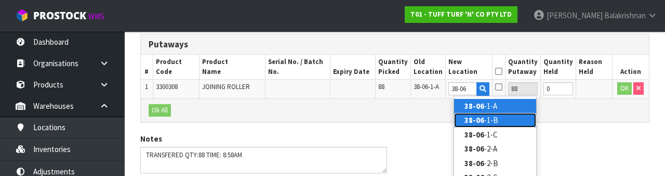
click at [498, 120] on link "38-06 -1-B" at bounding box center [495, 120] width 82 height 14
type input "38-06-1-B"
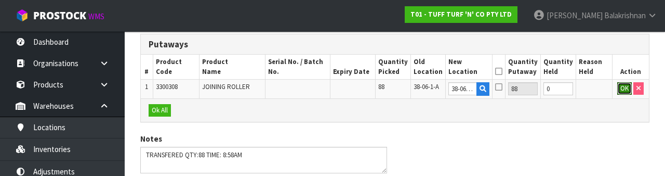
click at [620, 88] on button "OK" at bounding box center [625, 88] width 15 height 12
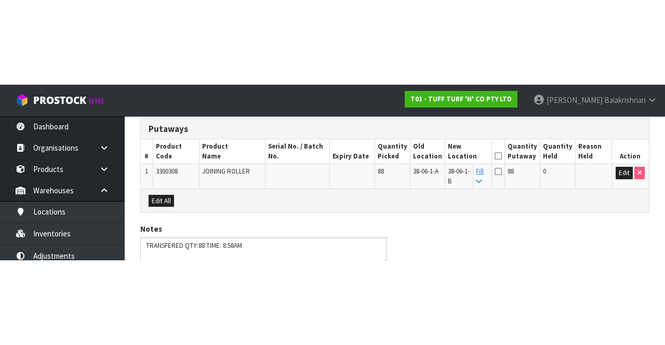
scroll to position [103, 0]
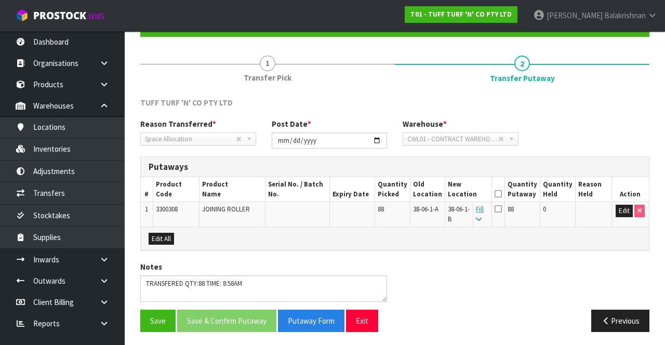
click at [502, 194] on icon at bounding box center [498, 194] width 7 height 1
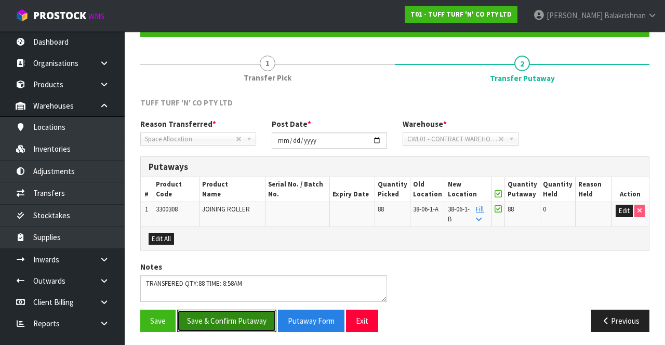
click at [232, 314] on button "Save & Confirm Putaway" at bounding box center [226, 321] width 99 height 22
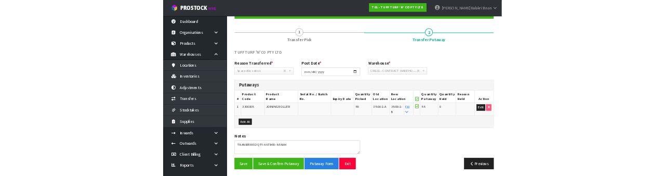
scroll to position [0, 0]
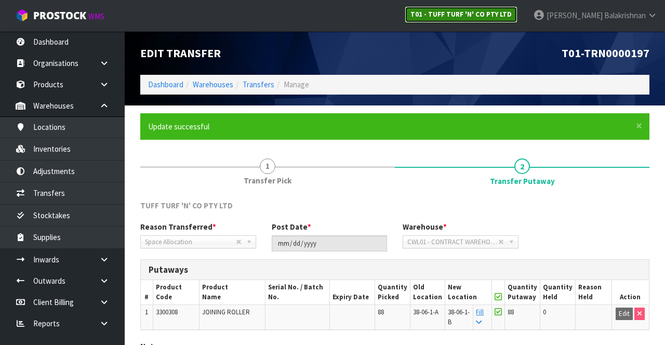
click at [518, 9] on link "T01 - TUFF TURF 'N' CO PTY LTD" at bounding box center [461, 14] width 113 height 17
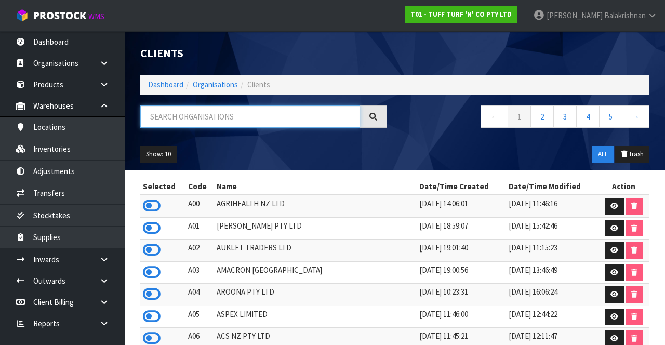
click at [299, 127] on input "text" at bounding box center [250, 117] width 220 height 22
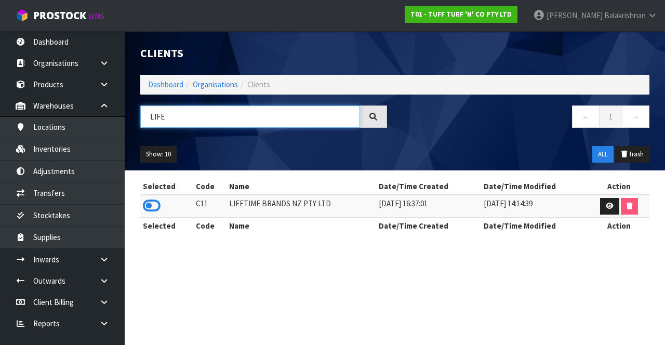
type input "LIFE"
click at [151, 199] on icon at bounding box center [152, 206] width 18 height 16
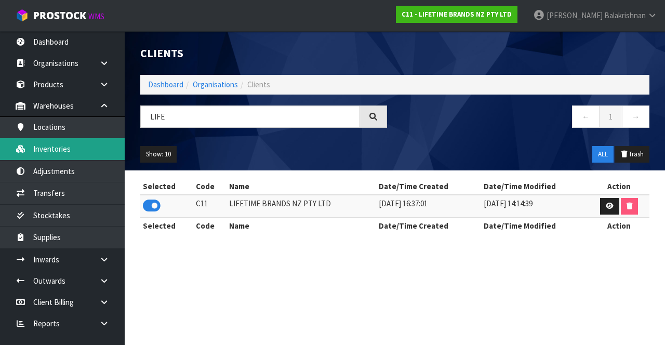
click at [83, 143] on link "Inventories" at bounding box center [62, 148] width 125 height 21
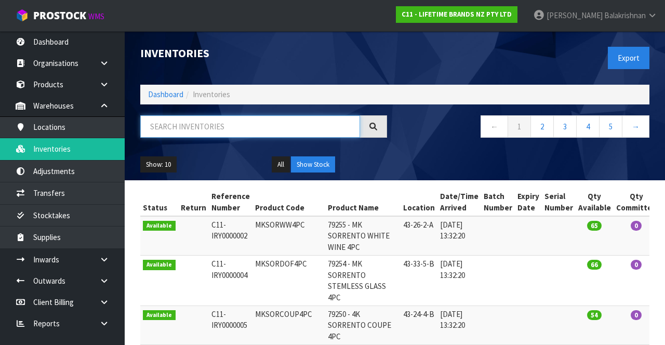
click at [258, 127] on input "text" at bounding box center [250, 126] width 220 height 22
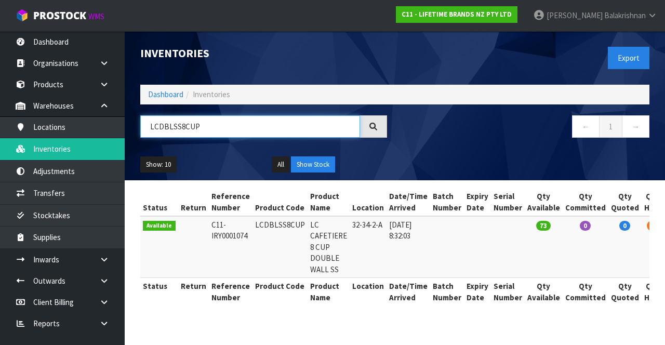
type input "LCDBLSS8CUP"
copy td "LCDBLSS8CUP"
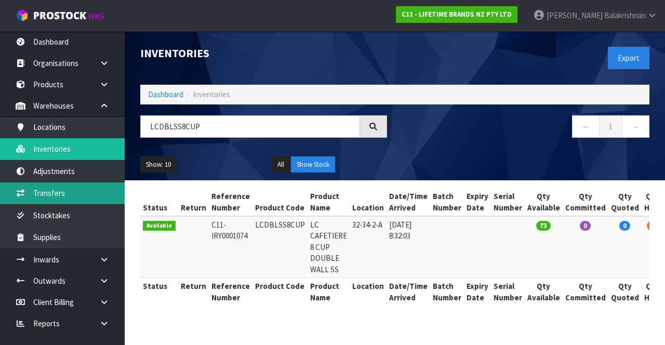
click at [73, 195] on link "Transfers" at bounding box center [62, 192] width 125 height 21
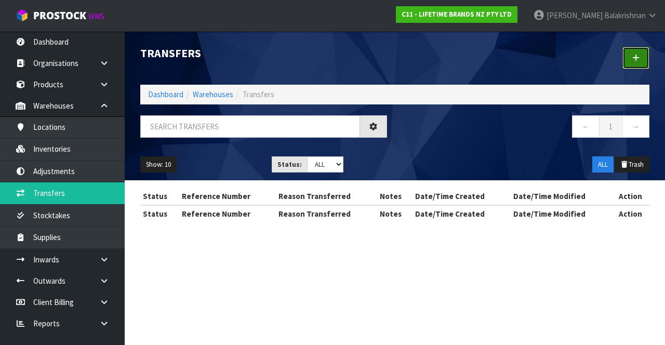
click at [634, 54] on icon at bounding box center [636, 58] width 7 height 8
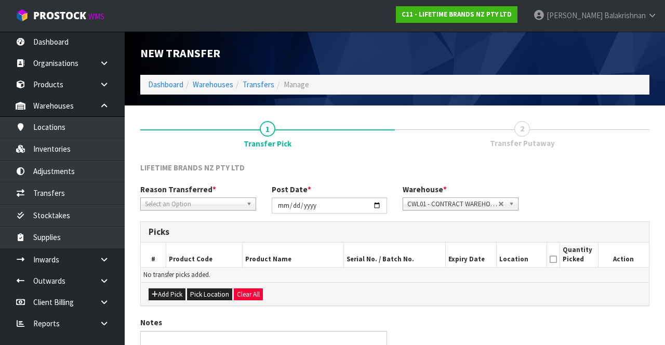
click at [213, 192] on span "*" at bounding box center [215, 190] width 4 height 10
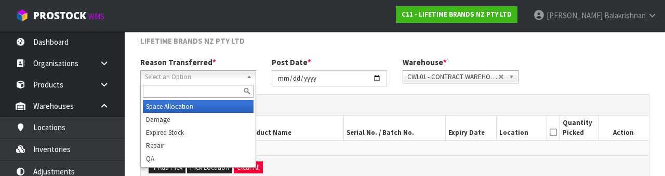
scroll to position [124, 0]
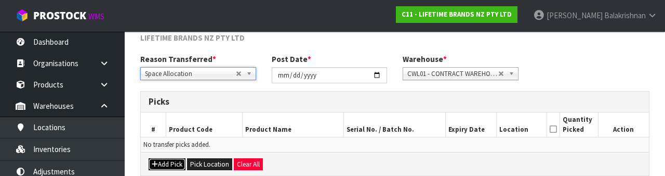
click at [172, 168] on button "Add Pick" at bounding box center [167, 164] width 37 height 12
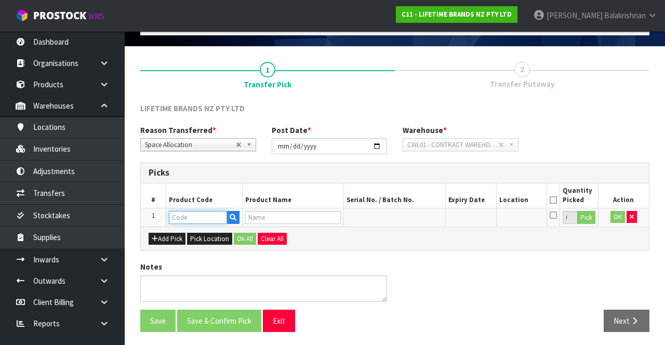
click at [196, 216] on input "text" at bounding box center [198, 217] width 58 height 13
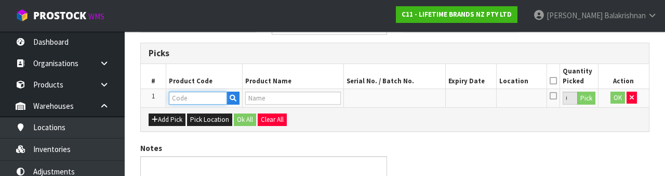
scroll to position [182, 0]
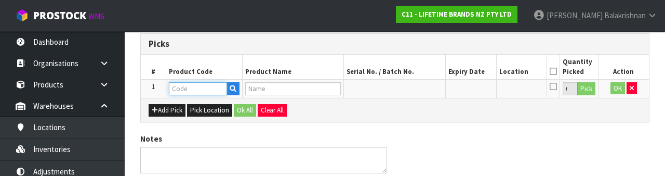
type input "LCDBLSS8CUP"
type input "LC CAFETIERE 8 CUP DOUBLE WALL SS"
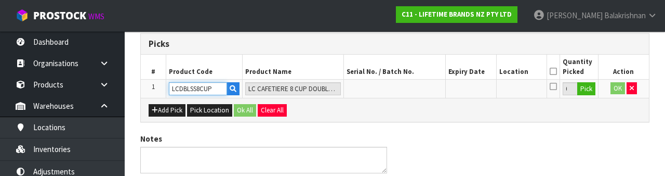
type input "LCDBLSS8CUP"
click at [574, 93] on input "0" at bounding box center [570, 88] width 15 height 13
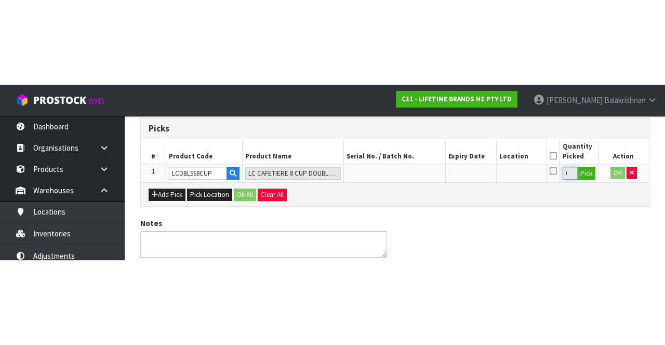
scroll to position [59, 0]
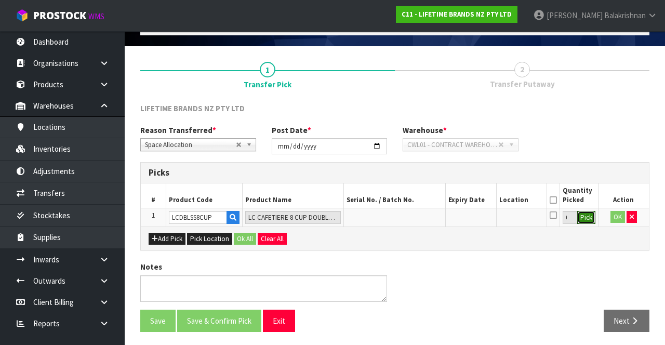
click at [587, 220] on button "Pick" at bounding box center [587, 218] width 18 height 14
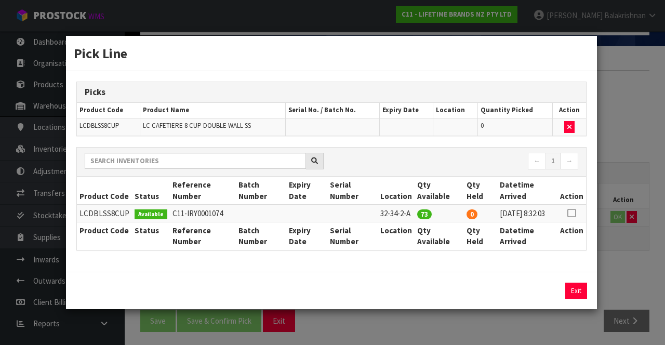
click at [574, 212] on td at bounding box center [572, 213] width 29 height 17
click at [573, 213] on icon at bounding box center [572, 213] width 8 height 1
click at [534, 294] on button "Assign Pick" at bounding box center [541, 291] width 43 height 16
type input "73"
click at [574, 294] on button "Exit" at bounding box center [577, 291] width 22 height 16
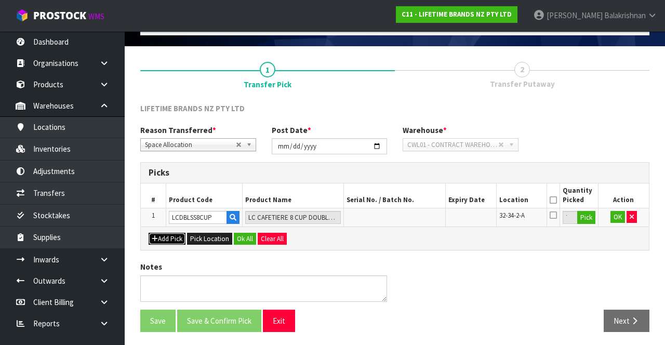
click at [168, 236] on button "Add Pick" at bounding box center [167, 239] width 37 height 12
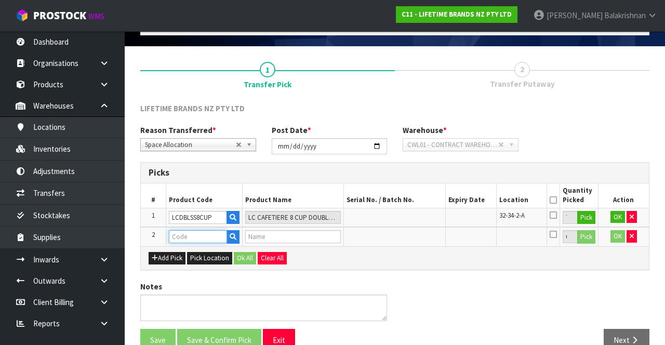
click at [203, 233] on input "text" at bounding box center [198, 236] width 58 height 13
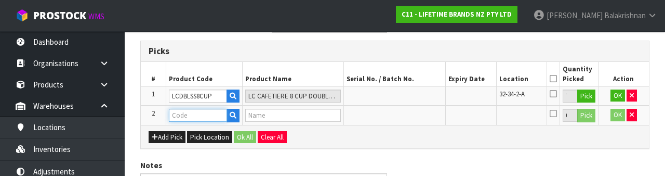
scroll to position [201, 0]
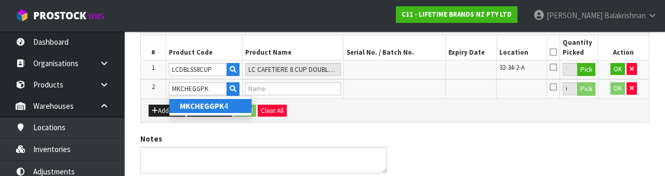
click at [214, 110] on strong "MKCHEGGPK" at bounding box center [202, 106] width 44 height 10
type input "MKCHEGGPK4"
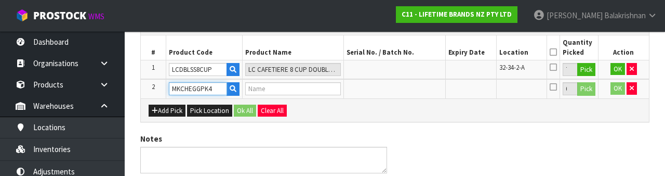
type input "[PERSON_NAME] EGG CUP 4PC"
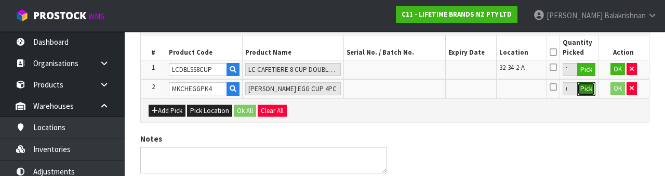
click at [593, 86] on button "Pick" at bounding box center [587, 89] width 18 height 14
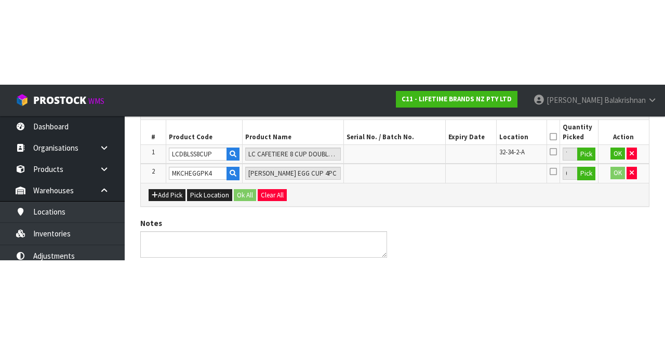
scroll to position [79, 0]
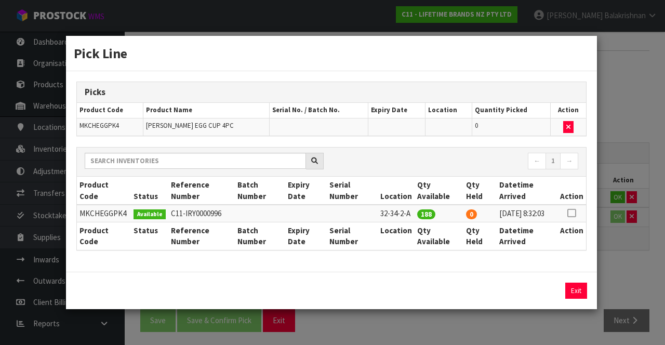
click at [576, 213] on icon at bounding box center [572, 213] width 8 height 1
click at [546, 290] on button "Assign Pick" at bounding box center [541, 291] width 43 height 16
type input "188"
click at [574, 294] on button "Exit" at bounding box center [577, 291] width 22 height 16
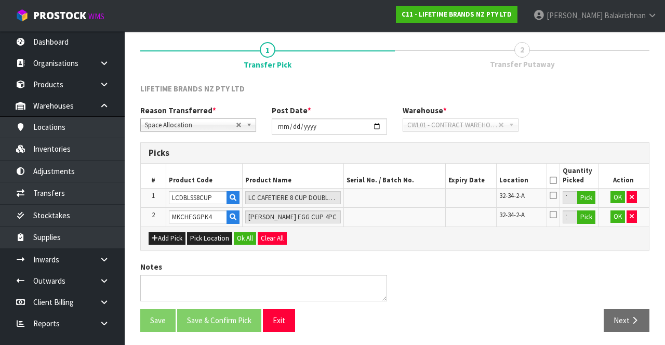
click at [555, 180] on icon at bounding box center [553, 180] width 7 height 1
click at [241, 236] on button "Ok All" at bounding box center [245, 238] width 22 height 12
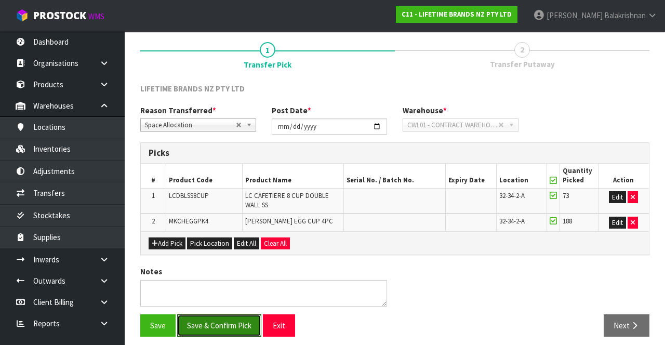
click at [221, 321] on button "Save & Confirm Pick" at bounding box center [219, 325] width 84 height 22
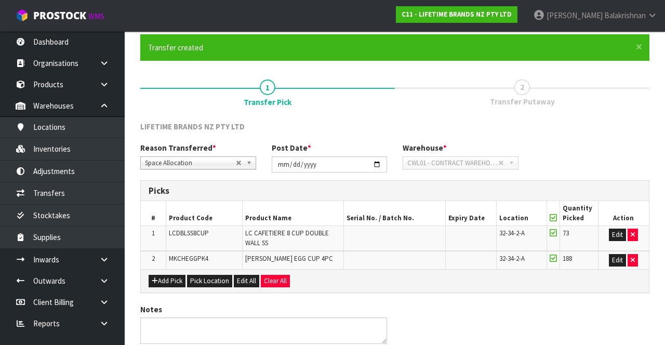
scroll to position [0, 0]
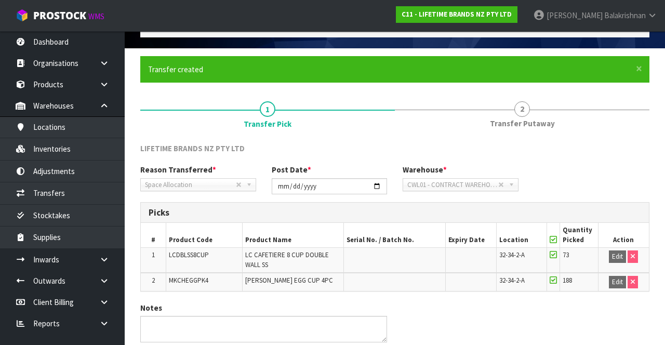
scroll to position [99, 0]
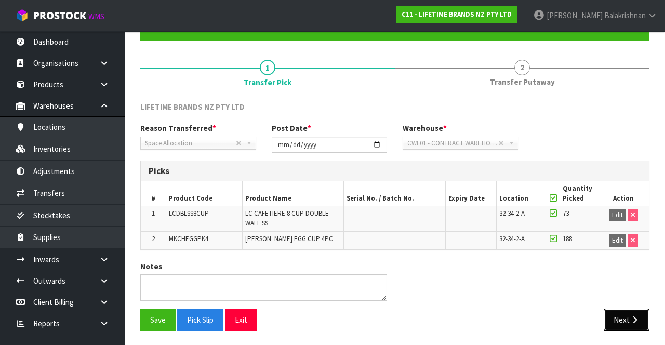
click at [629, 326] on button "Next" at bounding box center [627, 320] width 46 height 22
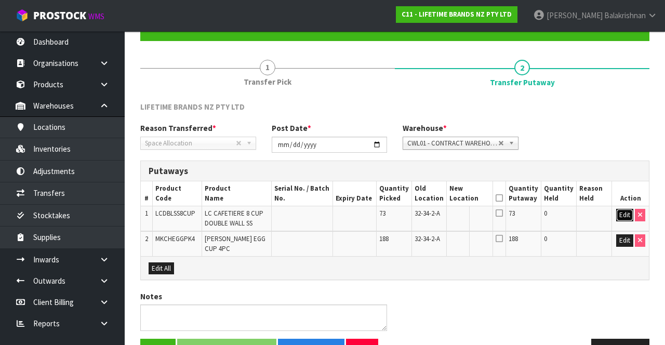
click at [619, 218] on button "Edit" at bounding box center [625, 215] width 17 height 12
click at [473, 217] on input "text" at bounding box center [464, 215] width 28 height 13
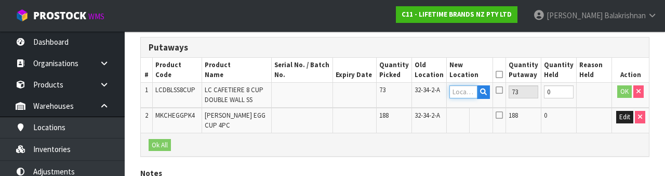
scroll to position [219, 0]
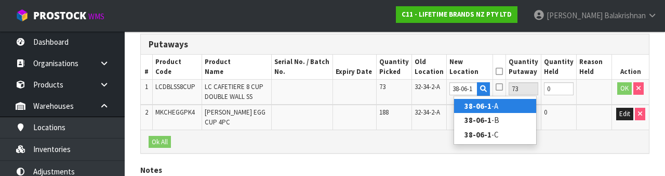
click at [507, 101] on link "38-06-1 -A" at bounding box center [495, 106] width 82 height 14
type input "38-06-1-A"
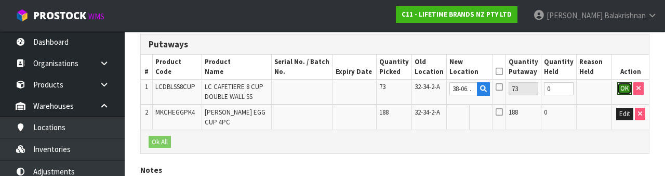
click at [623, 88] on button "OK" at bounding box center [625, 88] width 15 height 12
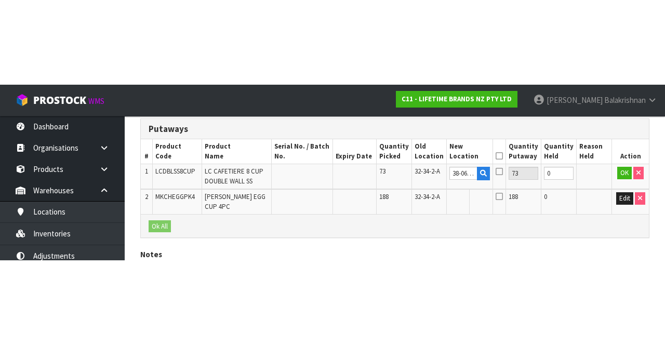
scroll to position [129, 0]
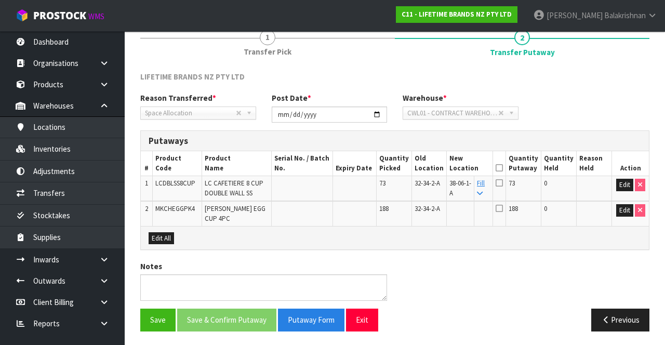
click at [484, 182] on link "Fill" at bounding box center [481, 188] width 8 height 18
click at [503, 168] on icon at bounding box center [499, 168] width 7 height 1
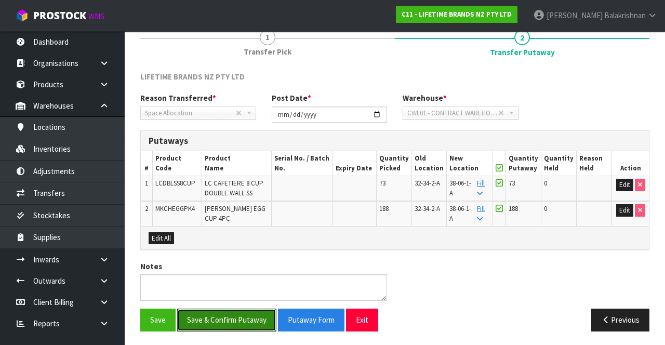
click at [238, 309] on button "Save & Confirm Putaway" at bounding box center [226, 320] width 99 height 22
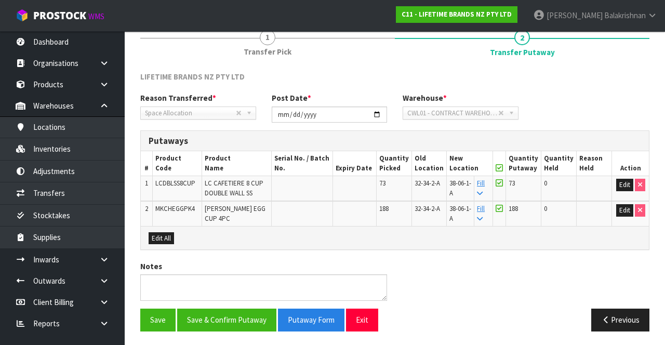
scroll to position [0, 0]
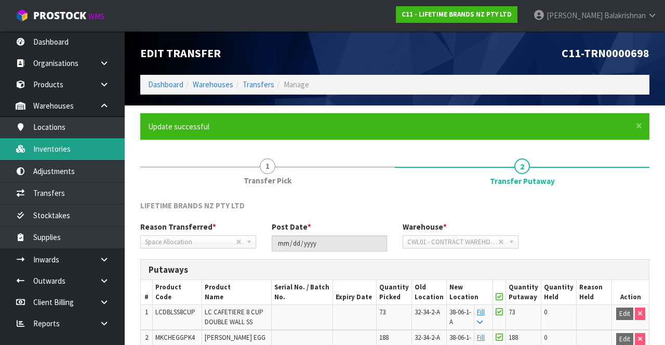
click at [68, 156] on link "Inventories" at bounding box center [62, 148] width 125 height 21
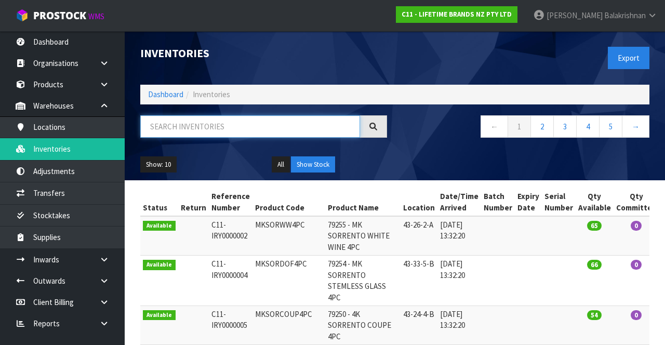
click at [239, 124] on input "text" at bounding box center [250, 126] width 220 height 22
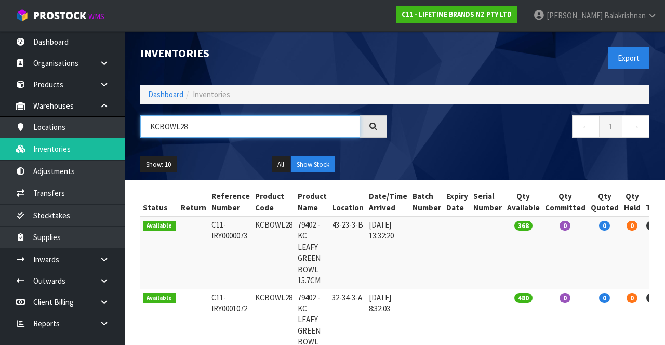
click at [261, 130] on input "KCBOWL28" at bounding box center [250, 126] width 220 height 22
click at [193, 123] on input "KCBOWL28" at bounding box center [250, 126] width 220 height 22
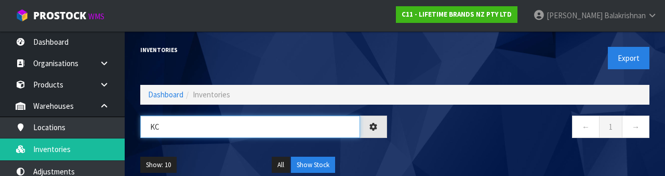
type input "K"
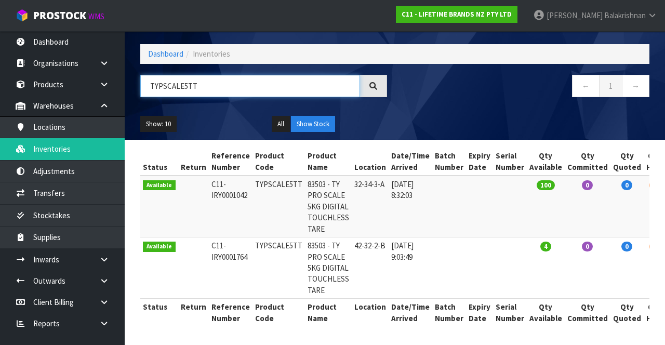
scroll to position [62, 0]
type input "TYPSCALE5TT"
copy td "TYPSCALE5TT"
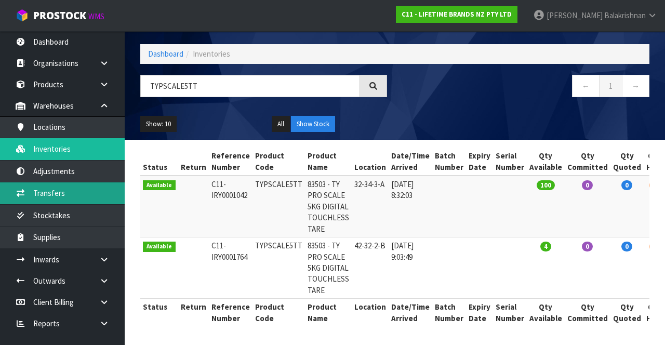
click at [81, 186] on link "Transfers" at bounding box center [62, 192] width 125 height 21
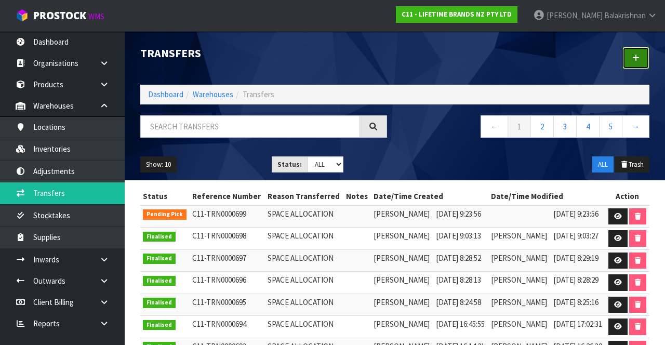
click at [631, 58] on link at bounding box center [636, 58] width 27 height 22
click at [636, 58] on icon at bounding box center [636, 58] width 7 height 8
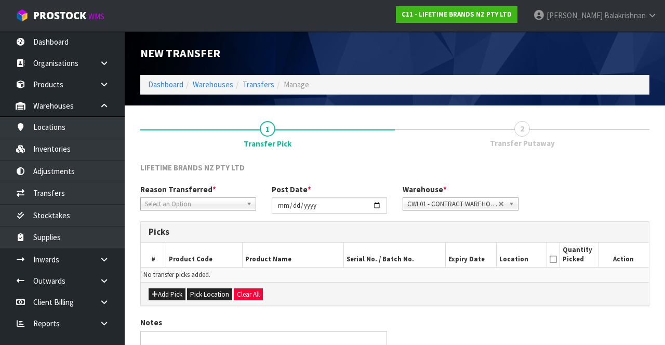
click at [213, 192] on span "*" at bounding box center [215, 190] width 4 height 10
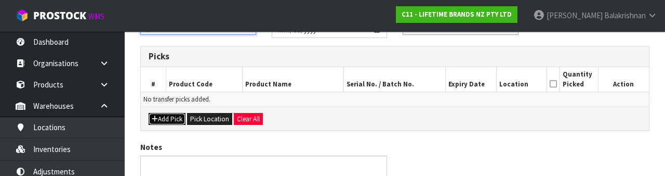
click at [161, 122] on button "Add Pick" at bounding box center [167, 119] width 37 height 12
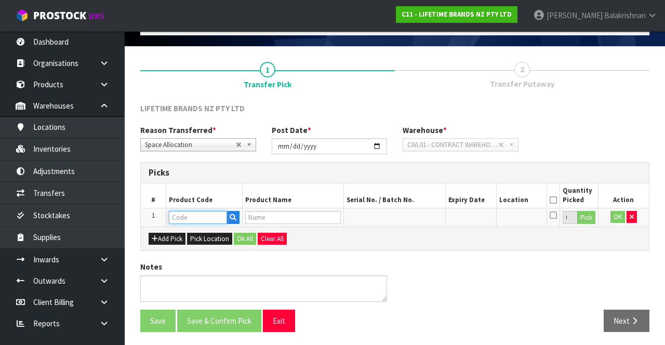
click at [207, 213] on input "text" at bounding box center [198, 217] width 58 height 13
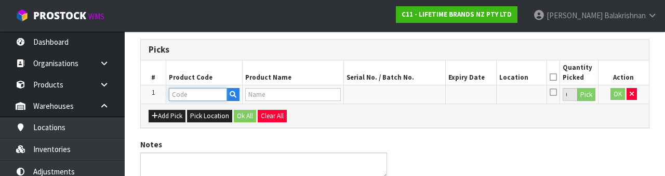
scroll to position [182, 0]
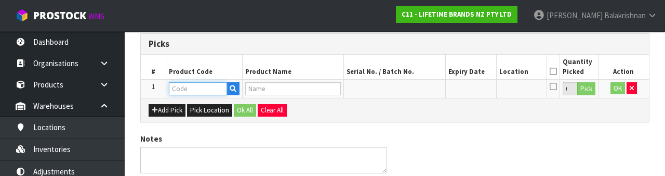
type input "TYPSCALE5TT"
type input "83503 - TY PRO SCALE 5KG DIGITAL TOUCHLESS TARE"
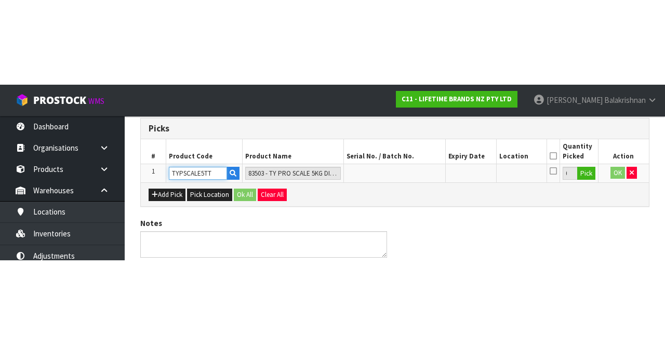
scroll to position [59, 0]
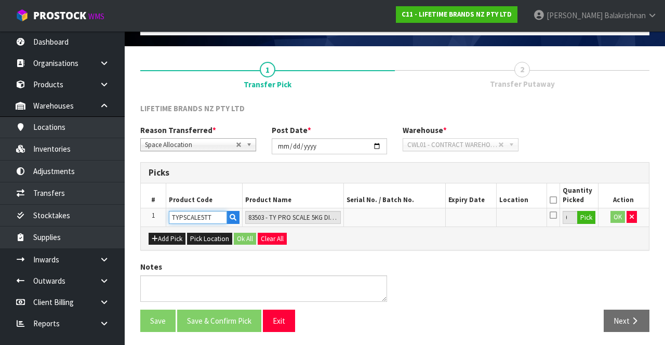
type input "TYPSCALE5TT"
click at [588, 219] on button "Pick" at bounding box center [587, 218] width 18 height 14
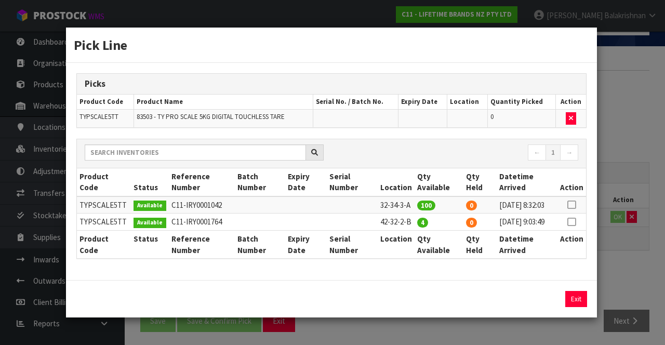
click at [573, 205] on icon at bounding box center [572, 205] width 8 height 1
click at [539, 307] on button "Assign Pick" at bounding box center [541, 299] width 43 height 16
type input "100"
copy td "42-32-2-B"
click at [577, 307] on button "Exit" at bounding box center [577, 299] width 22 height 16
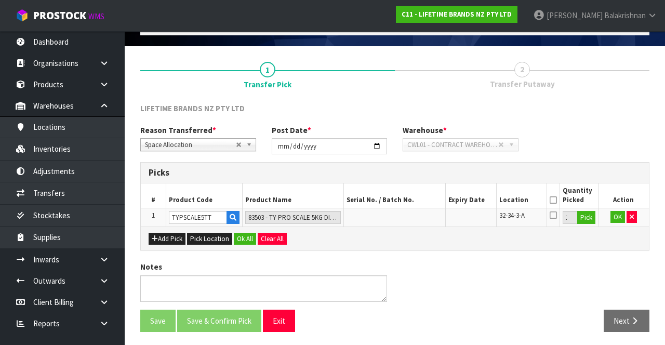
click at [554, 200] on icon at bounding box center [553, 200] width 7 height 1
click at [229, 237] on button "Pick Location" at bounding box center [209, 239] width 45 height 12
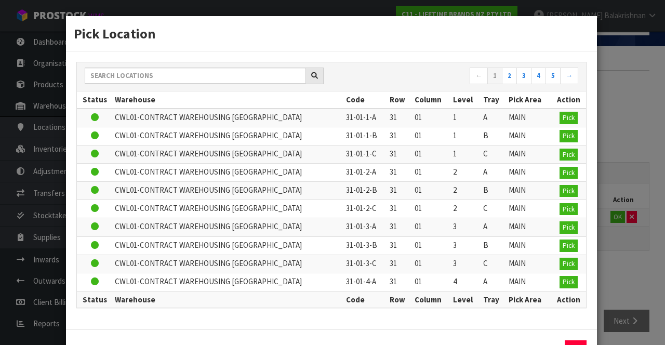
click at [412, 291] on th "Column" at bounding box center [431, 299] width 38 height 17
click at [651, 84] on div "Pick Location ← 1 2 3 4 5 → Status Warehouse Code Row Column Level Tray Pick Ar…" at bounding box center [332, 172] width 665 height 345
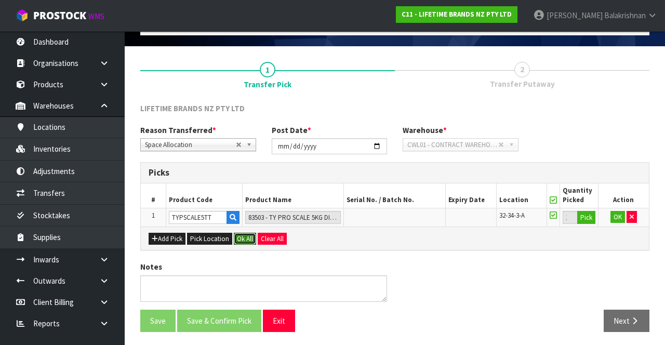
click at [238, 237] on button "Ok All" at bounding box center [245, 239] width 22 height 12
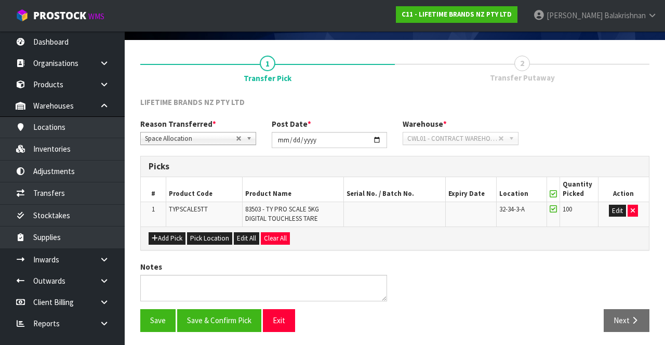
scroll to position [65, 0]
click at [216, 321] on button "Save & Confirm Pick" at bounding box center [219, 320] width 84 height 22
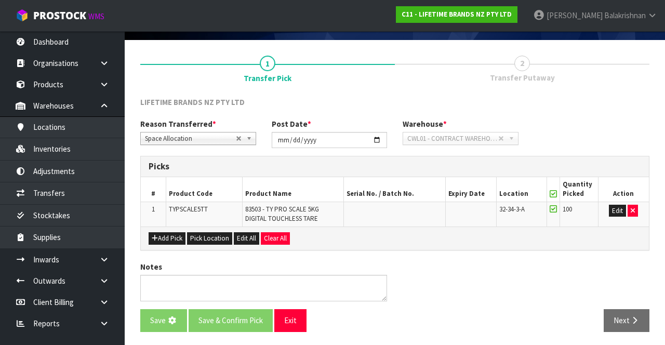
scroll to position [0, 0]
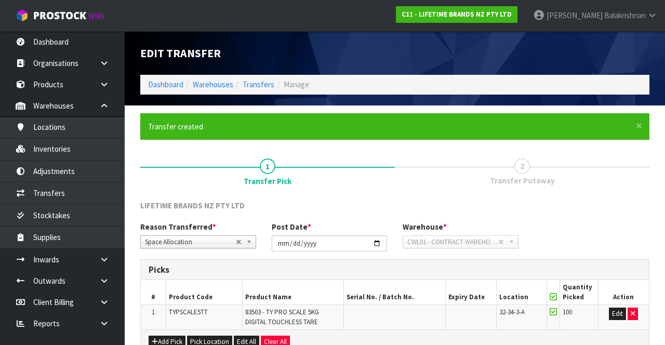
scroll to position [81, 0]
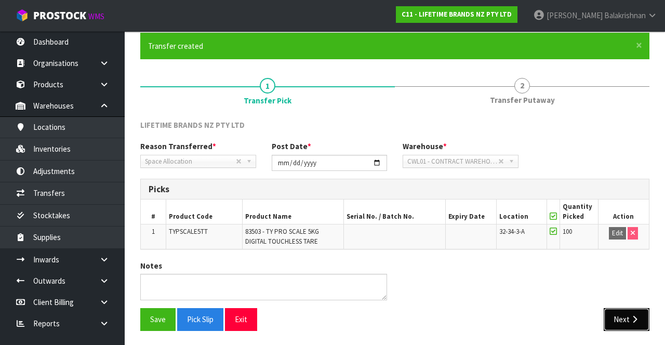
click at [633, 318] on icon "button" at bounding box center [635, 320] width 10 height 8
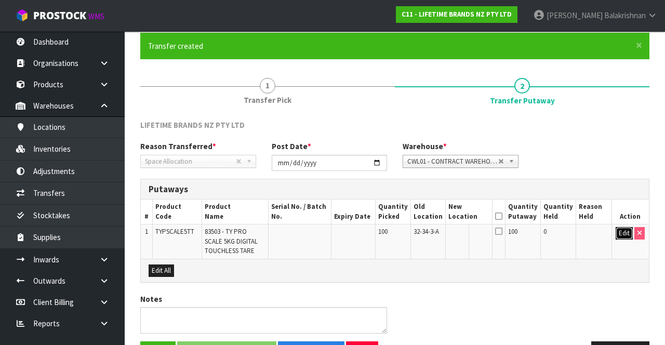
click at [626, 229] on button "Edit" at bounding box center [624, 233] width 17 height 12
click at [469, 231] on input "text" at bounding box center [463, 233] width 29 height 13
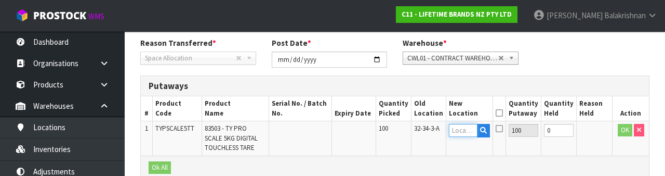
scroll to position [219, 0]
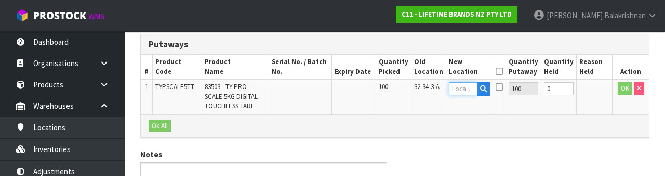
type input "42-32-2-B"
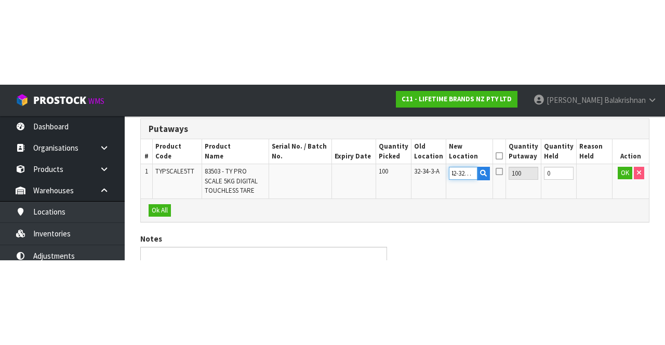
scroll to position [113, 0]
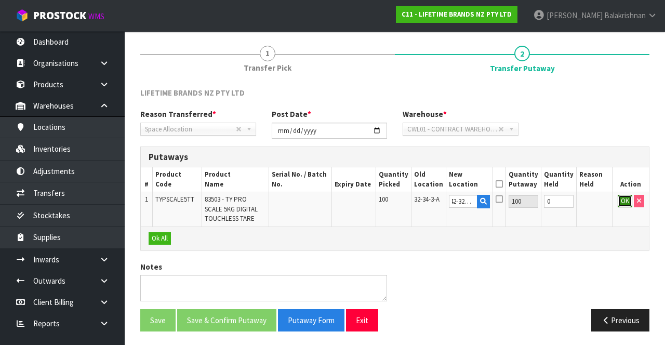
click at [624, 199] on button "OK" at bounding box center [625, 201] width 15 height 12
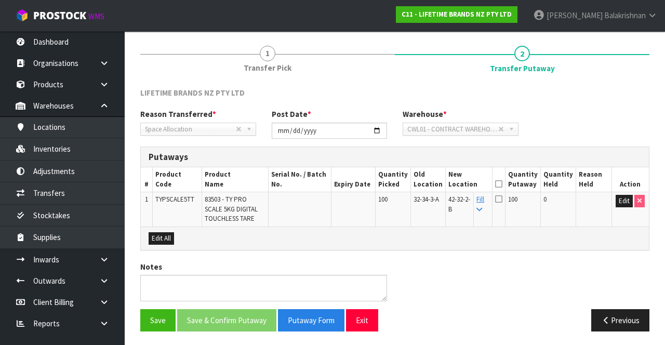
click at [484, 199] on link "Fill" at bounding box center [481, 204] width 8 height 18
click at [503, 195] on icon at bounding box center [498, 199] width 7 height 8
click at [0, 0] on input "checkbox" at bounding box center [0, 0] width 0 height 0
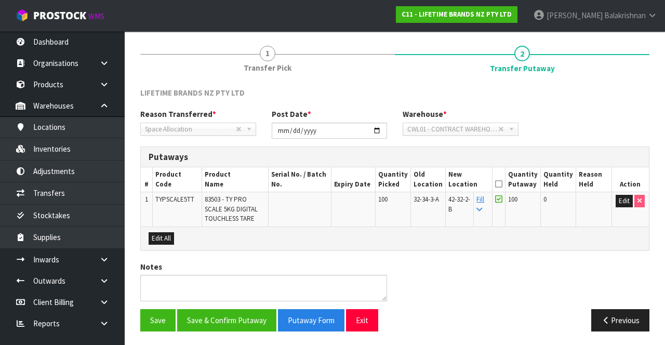
click at [503, 184] on icon at bounding box center [498, 184] width 7 height 1
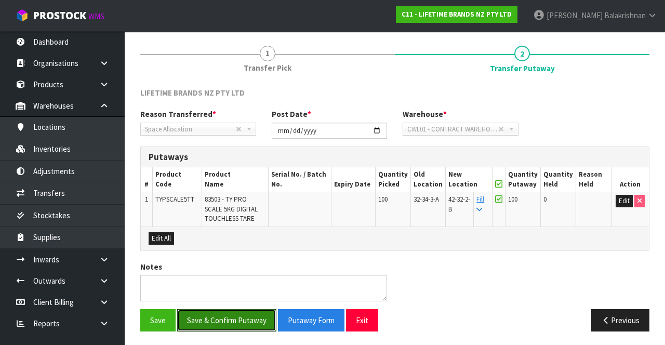
click at [244, 319] on button "Save & Confirm Putaway" at bounding box center [226, 320] width 99 height 22
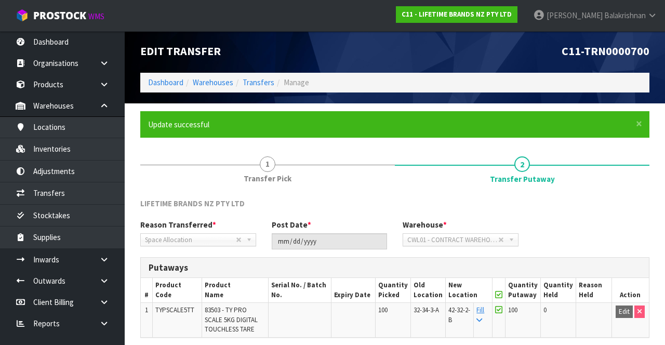
scroll to position [0, 0]
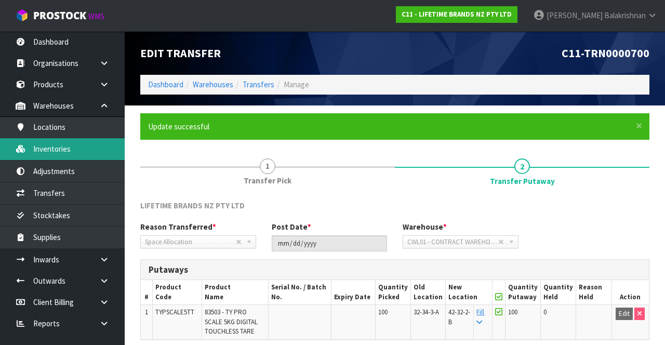
click at [29, 151] on link "Inventories" at bounding box center [62, 148] width 125 height 21
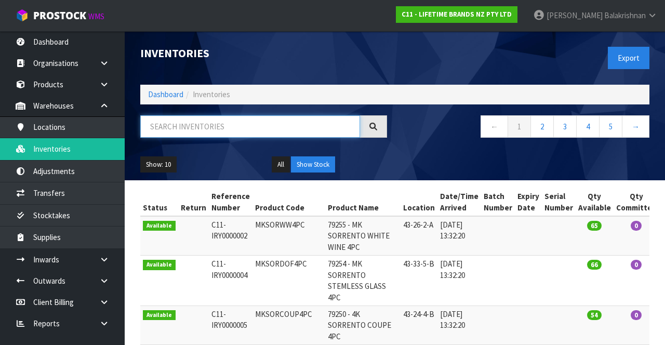
click at [155, 124] on input "text" at bounding box center [250, 126] width 220 height 22
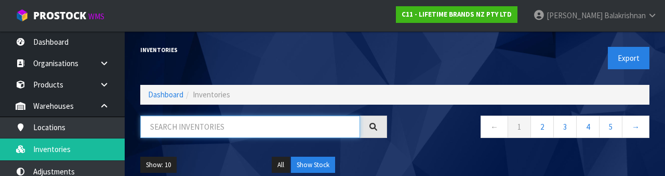
type input "C"
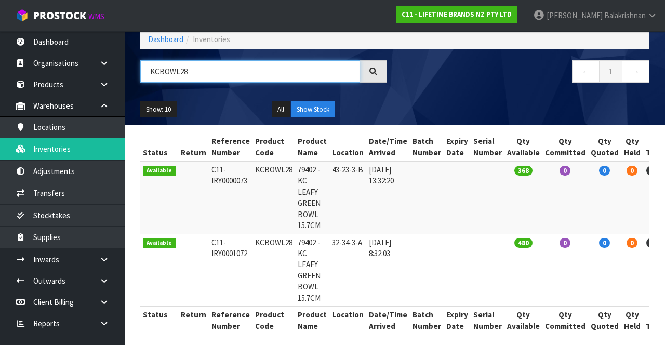
scroll to position [62, 0]
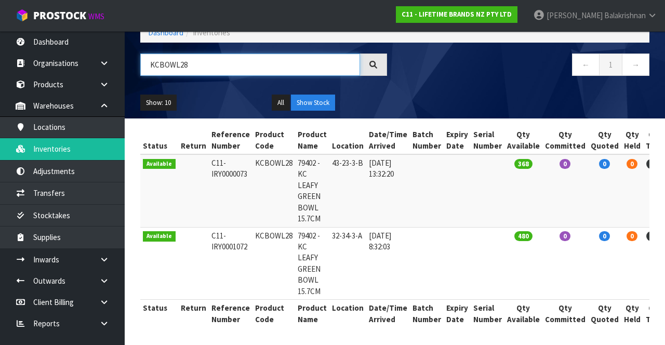
type input "KCBOWL28"
copy td "KCBOWL28"
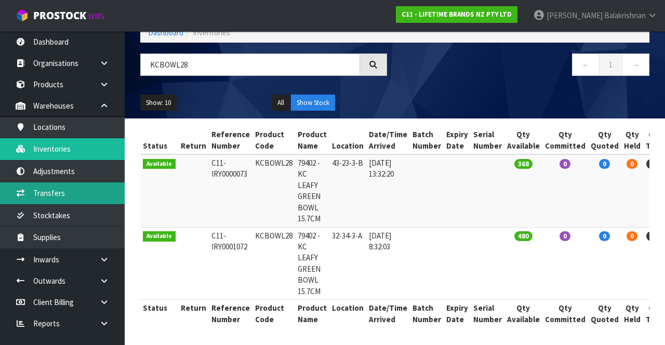
click at [40, 194] on link "Transfers" at bounding box center [62, 192] width 125 height 21
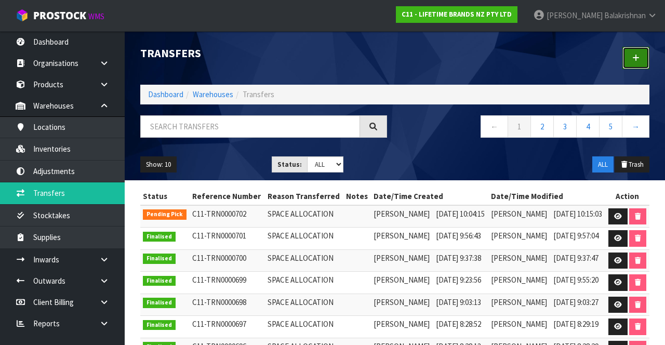
click at [645, 57] on link at bounding box center [636, 58] width 27 height 22
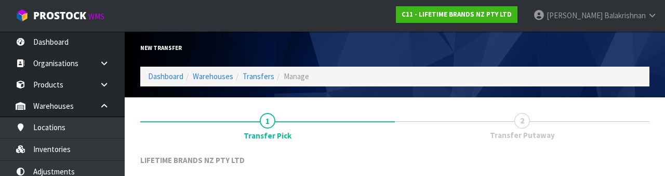
scroll to position [124, 0]
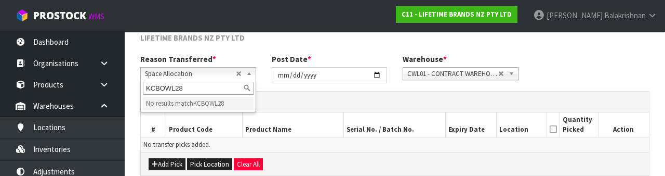
type input "KCBOWL28"
click at [263, 129] on th "Product Name" at bounding box center [292, 124] width 101 height 24
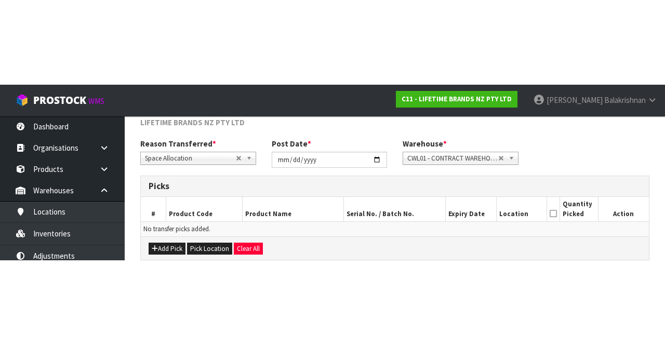
scroll to position [56, 0]
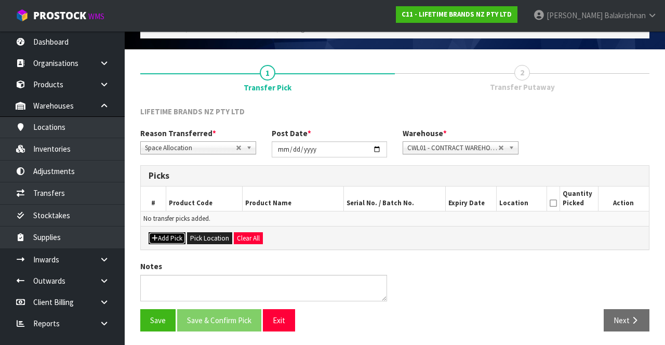
click at [152, 238] on icon "button" at bounding box center [155, 238] width 6 height 7
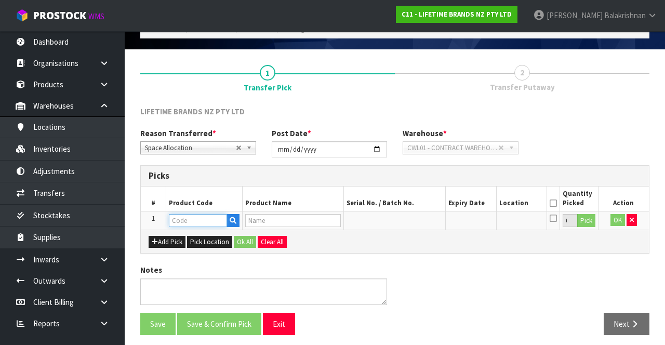
click at [185, 219] on input "text" at bounding box center [198, 220] width 58 height 13
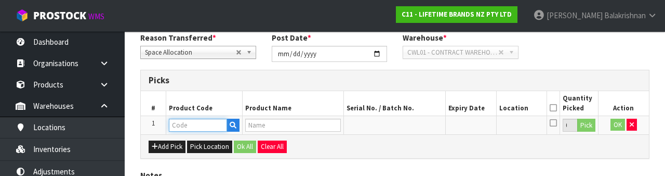
scroll to position [182, 0]
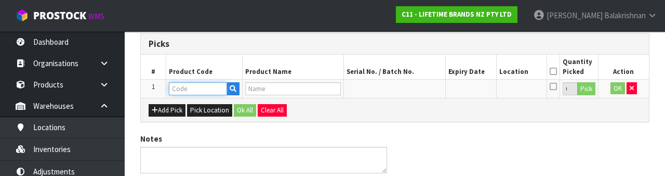
paste input "KCBOWL28"
type input "KCBOWL28"
type input "79402 - KC LEAFY GREEN BOWL 15.7CM"
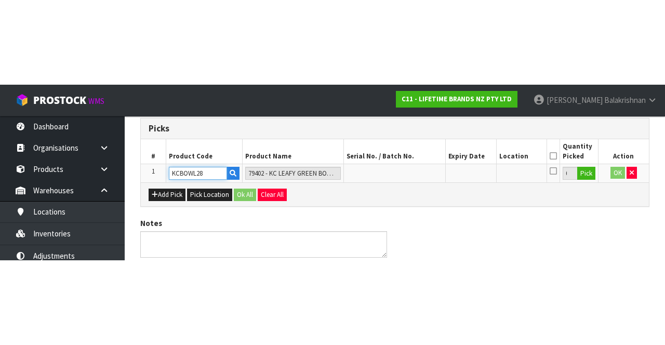
scroll to position [59, 0]
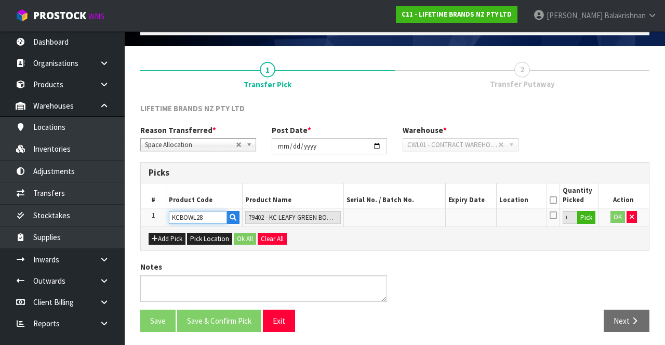
type input "KCBOWL28"
click at [589, 212] on button "Pick" at bounding box center [587, 218] width 18 height 14
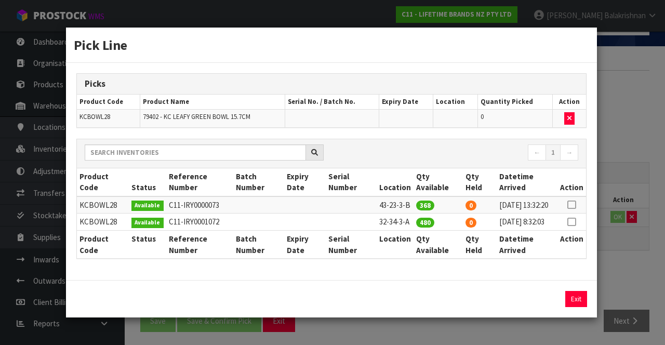
click at [573, 222] on icon at bounding box center [572, 222] width 8 height 1
click at [545, 305] on button "Assign Pick" at bounding box center [541, 299] width 43 height 16
type input "480"
click at [575, 297] on button "Exit" at bounding box center [577, 299] width 22 height 16
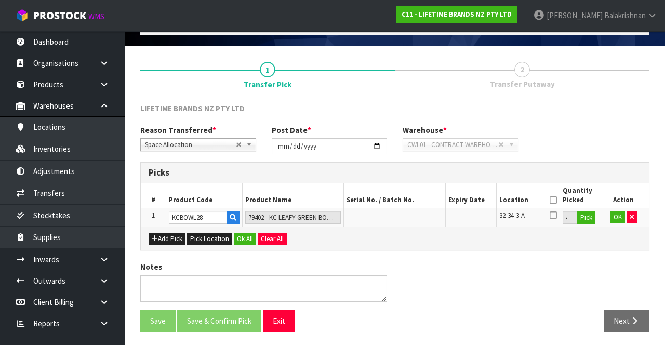
click at [556, 189] on th at bounding box center [553, 195] width 13 height 24
click at [557, 200] on icon at bounding box center [553, 200] width 7 height 1
click at [235, 236] on button "Ok All" at bounding box center [245, 239] width 22 height 12
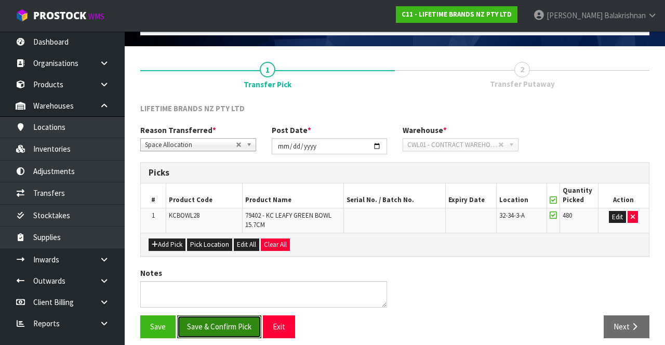
click at [202, 327] on button "Save & Confirm Pick" at bounding box center [219, 327] width 84 height 22
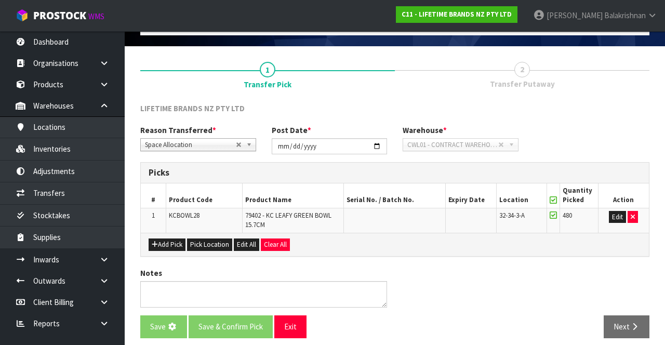
scroll to position [0, 0]
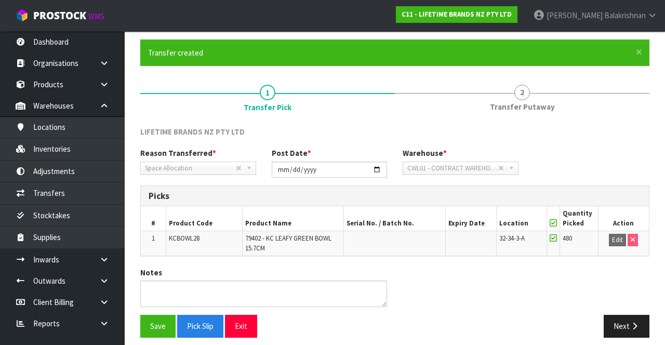
scroll to position [81, 0]
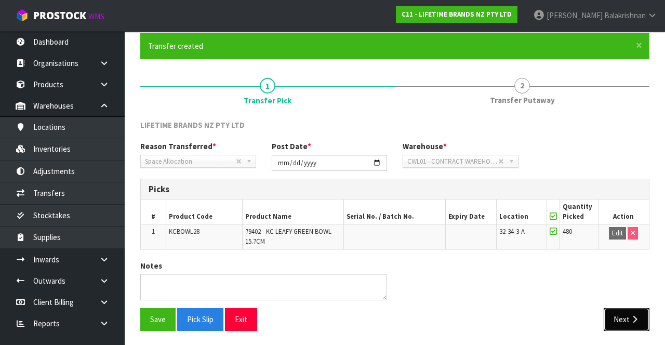
click at [643, 309] on button "Next" at bounding box center [627, 319] width 46 height 22
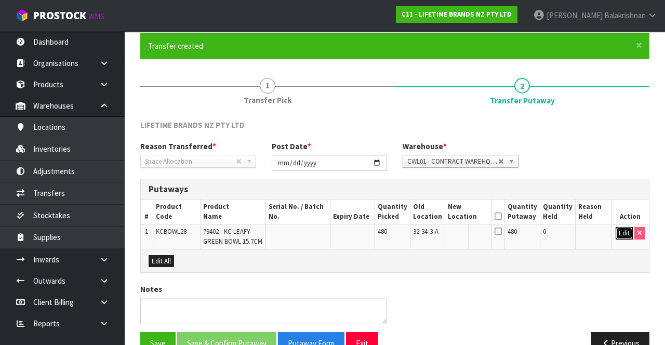
click at [622, 232] on button "Edit" at bounding box center [624, 233] width 17 height 12
click at [473, 230] on input "text" at bounding box center [463, 233] width 29 height 13
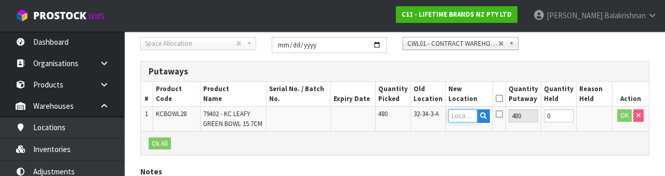
scroll to position [219, 0]
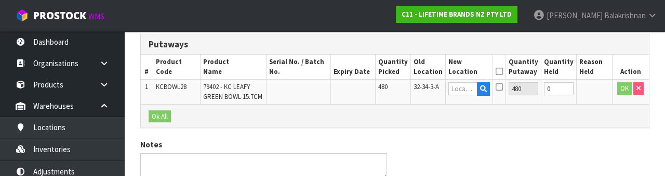
click at [608, 139] on div "Notes" at bounding box center [395, 163] width 525 height 48
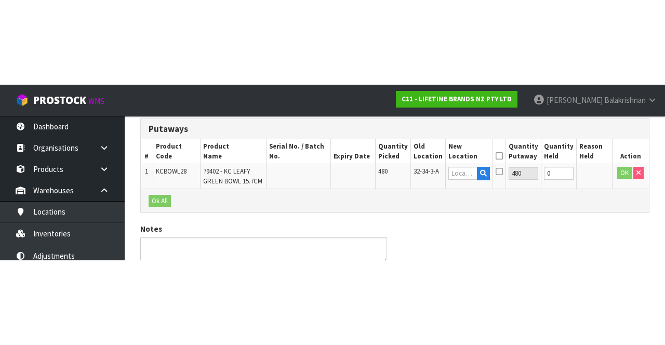
scroll to position [103, 0]
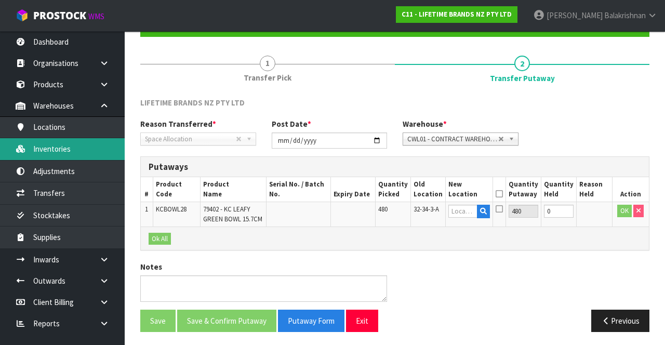
click at [44, 150] on link "Inventories" at bounding box center [62, 148] width 125 height 21
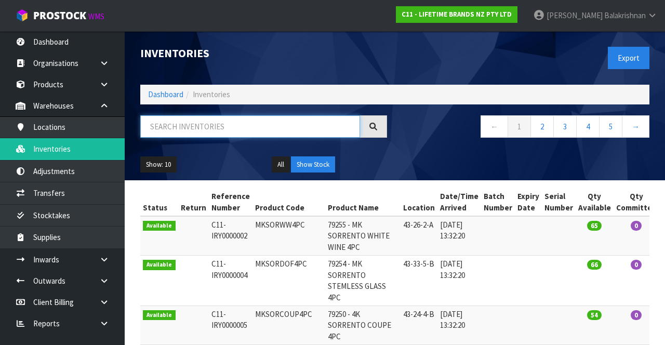
click at [171, 129] on input "text" at bounding box center [250, 126] width 220 height 22
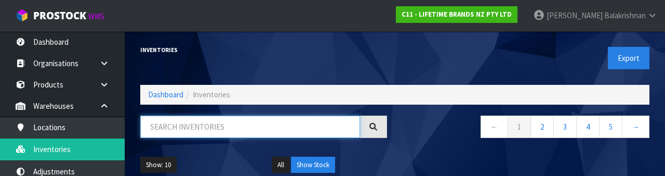
paste input "KCBOWL28"
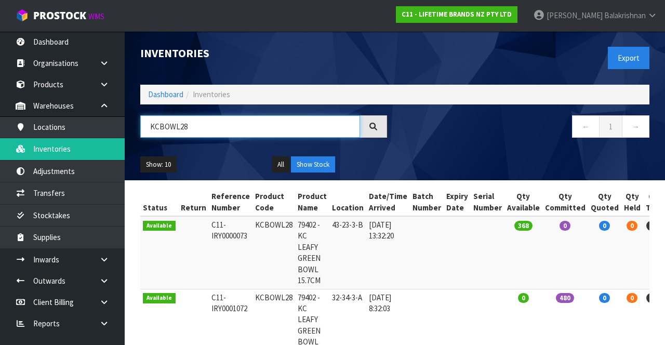
type input "KCBOWL28"
copy td "43-23-3-B"
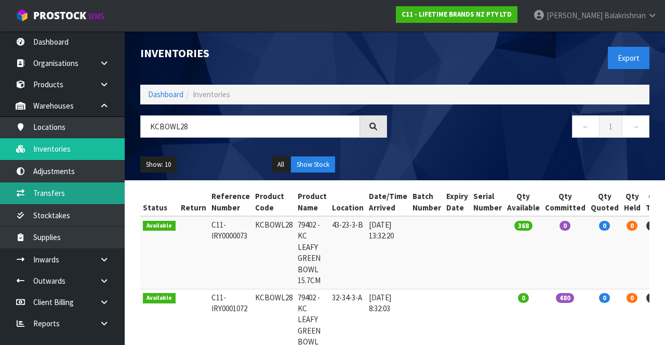
click at [40, 193] on link "Transfers" at bounding box center [62, 192] width 125 height 21
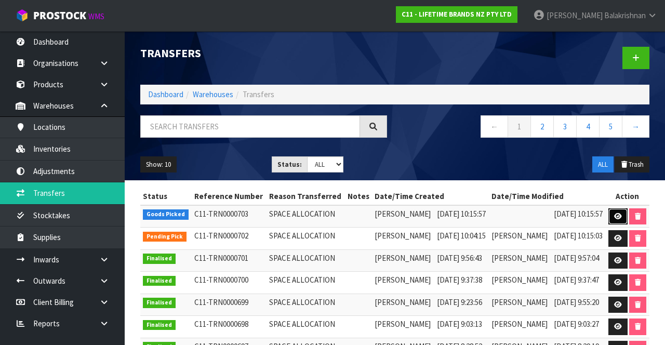
click at [628, 222] on link at bounding box center [618, 216] width 19 height 17
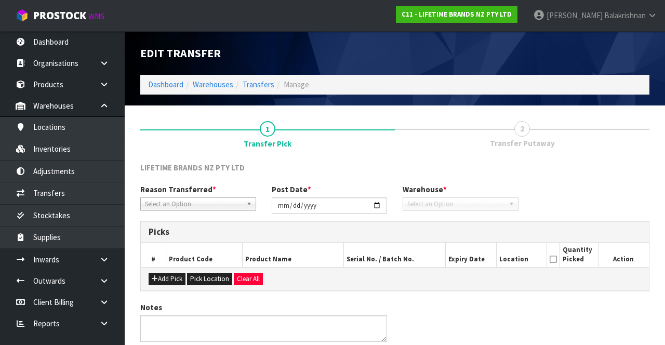
type input "[DATE]"
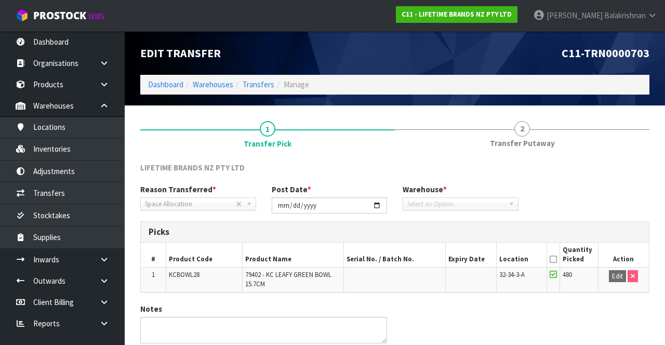
scroll to position [43, 0]
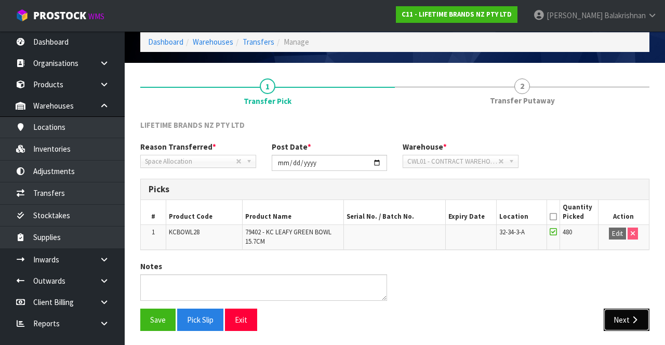
click at [635, 316] on icon "button" at bounding box center [635, 320] width 10 height 8
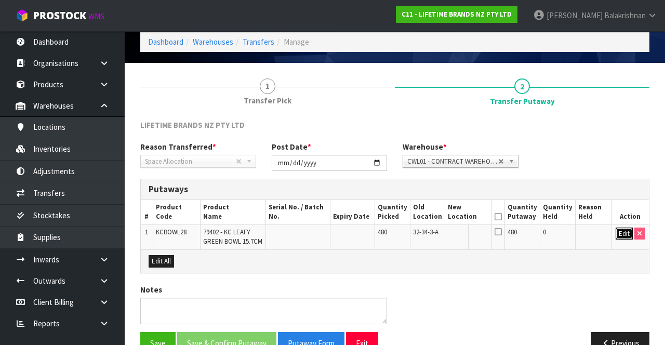
click at [624, 228] on button "Edit" at bounding box center [624, 234] width 17 height 12
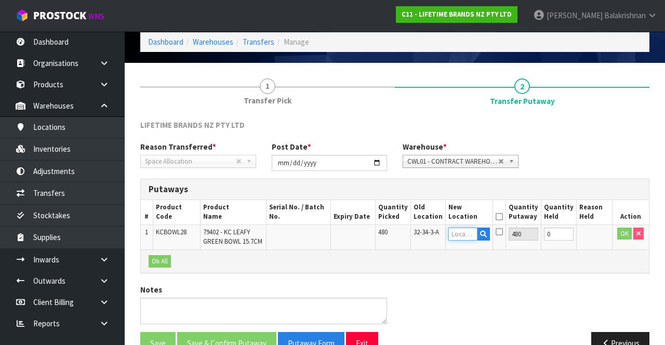
click at [477, 230] on input "text" at bounding box center [463, 234] width 29 height 13
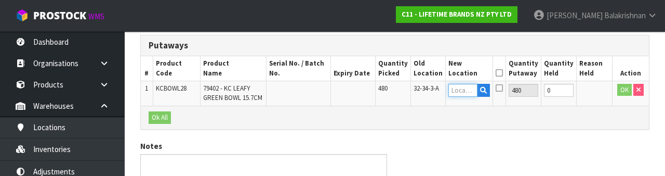
scroll to position [182, 0]
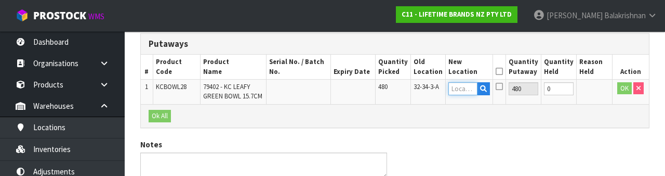
type input "43-23-3-B"
click at [623, 86] on button "OK" at bounding box center [625, 88] width 15 height 12
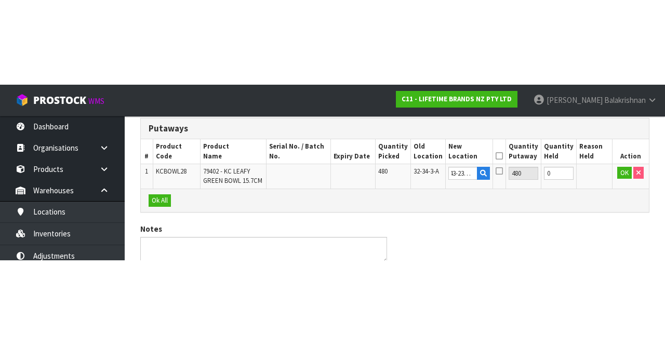
scroll to position [0, 0]
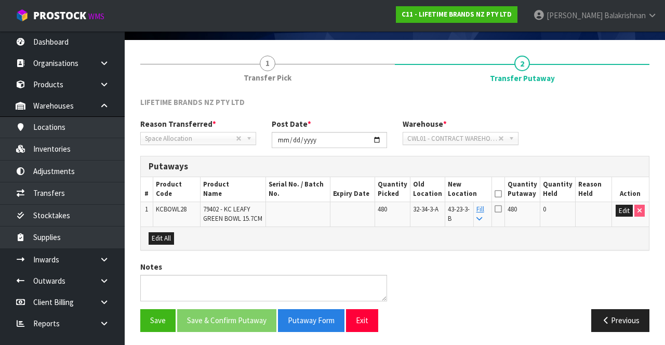
click at [502, 194] on icon at bounding box center [498, 194] width 7 height 1
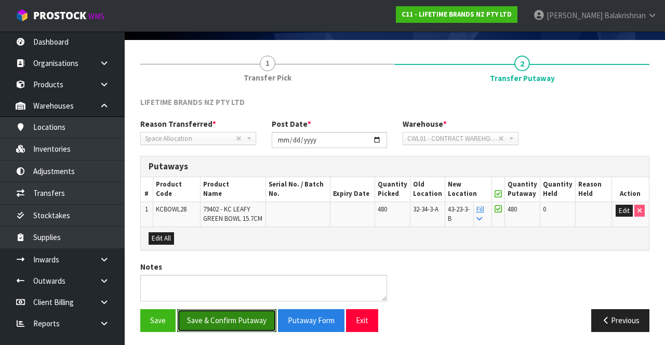
click at [220, 312] on button "Save & Confirm Putaway" at bounding box center [226, 320] width 99 height 22
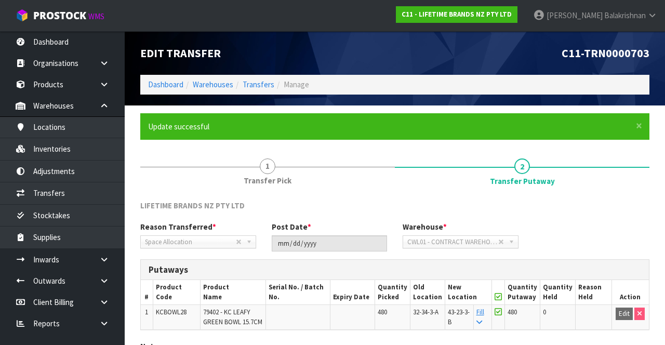
scroll to position [81, 0]
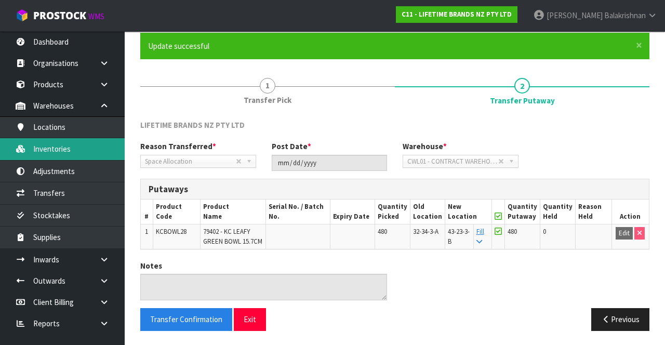
click at [37, 148] on link "Inventories" at bounding box center [62, 148] width 125 height 21
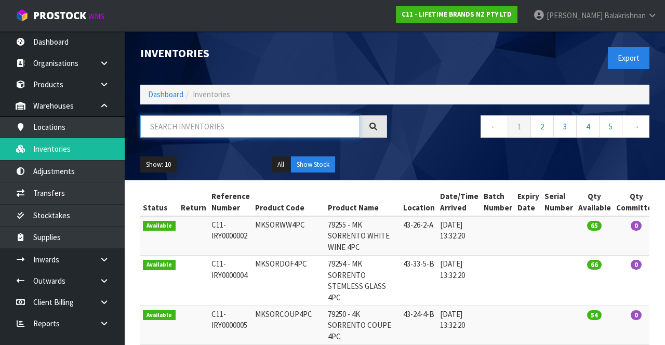
click at [261, 122] on input "text" at bounding box center [250, 126] width 220 height 22
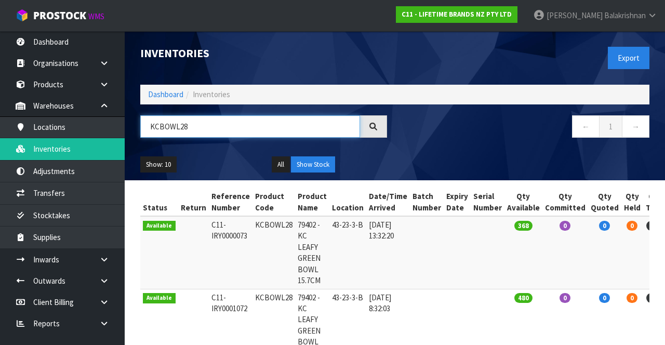
type input "KCBOWL28"
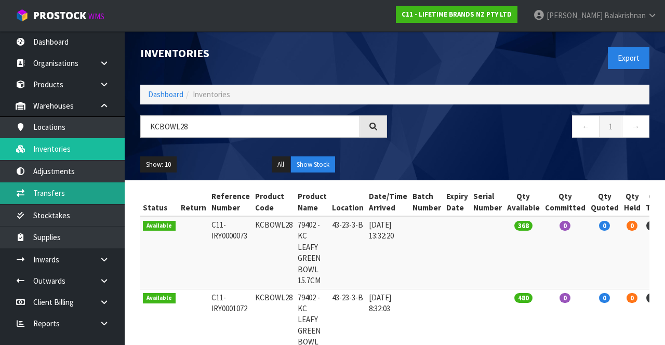
click at [78, 192] on link "Transfers" at bounding box center [62, 192] width 125 height 21
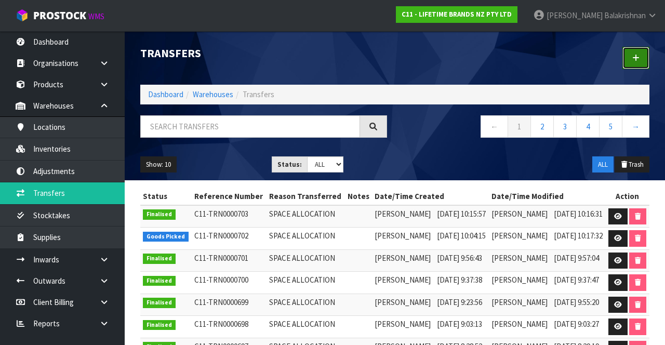
click at [636, 55] on icon at bounding box center [636, 58] width 7 height 8
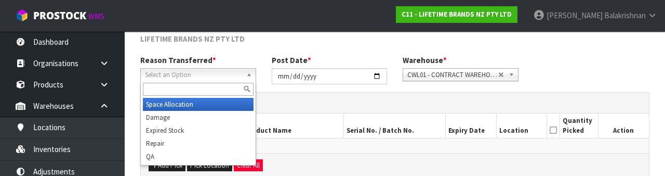
scroll to position [124, 0]
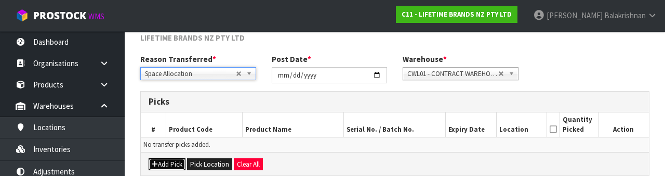
click at [165, 158] on button "Add Pick" at bounding box center [167, 164] width 37 height 12
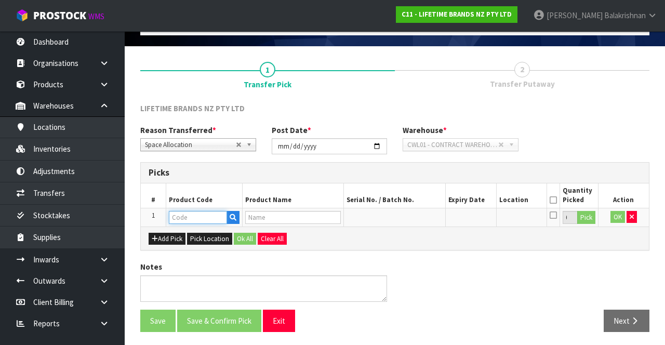
click at [204, 214] on input "text" at bounding box center [198, 217] width 58 height 13
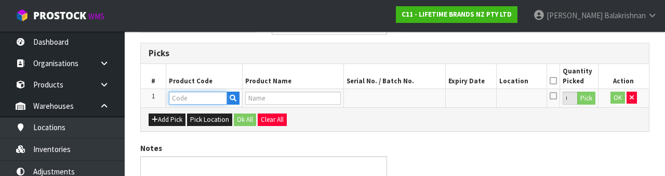
scroll to position [182, 0]
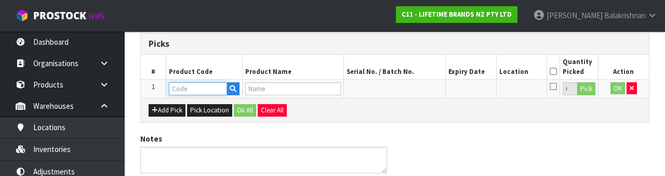
type input "KCBOWL28"
type input "79402 - KC LEAFY GREEN BOWL 15.7CM"
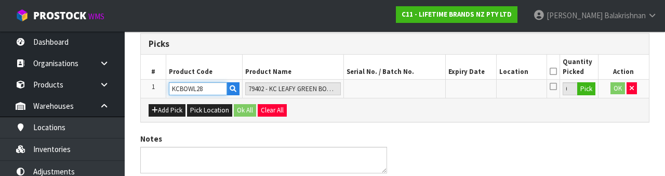
type input "KCBOWL28"
click at [591, 89] on button "Pick" at bounding box center [587, 89] width 18 height 14
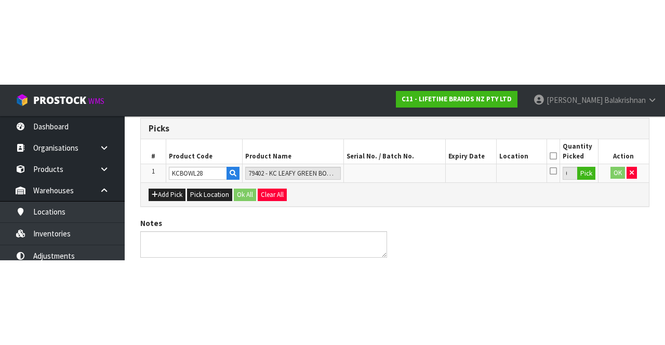
scroll to position [59, 0]
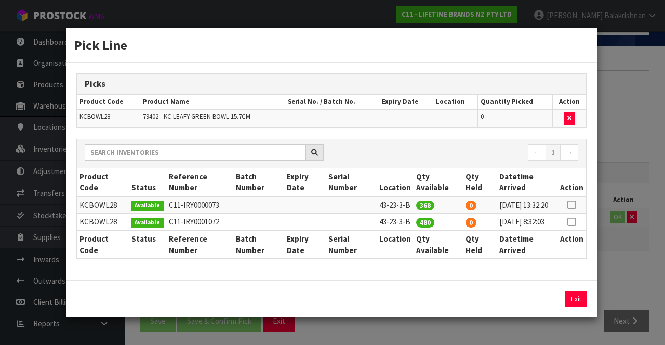
click at [573, 205] on icon at bounding box center [572, 205] width 8 height 1
click at [507, 307] on input "368" at bounding box center [495, 299] width 49 height 16
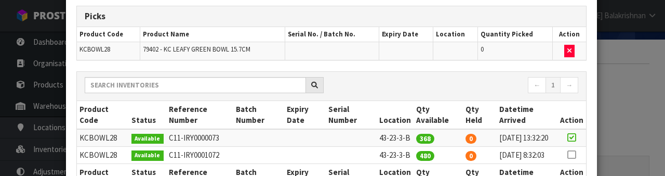
scroll to position [165, 0]
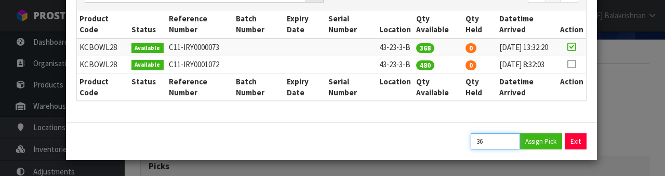
type input "3"
type input "272"
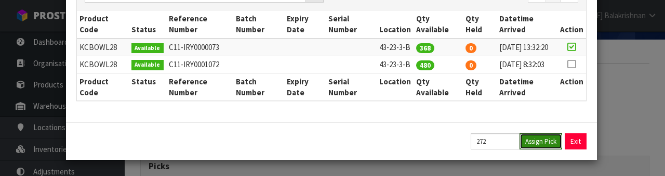
click at [558, 141] on button "Assign Pick" at bounding box center [541, 141] width 43 height 16
type input "272"
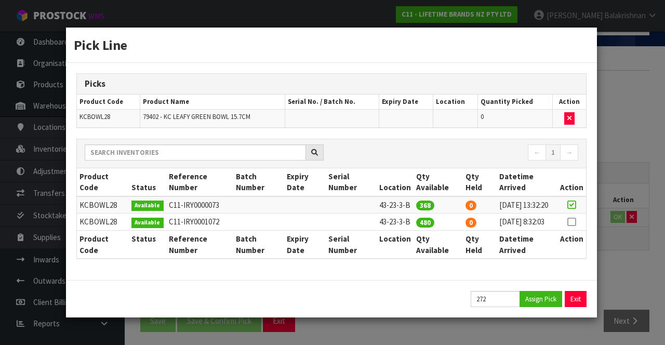
scroll to position [0, 0]
click at [632, 142] on div "Pick Line Picks Product Code Product Name Serial No. / Batch No. Expiry Date Lo…" at bounding box center [332, 172] width 665 height 345
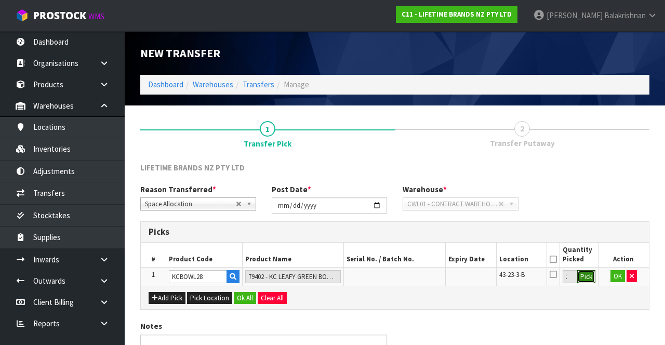
click at [586, 280] on button "Pick" at bounding box center [587, 277] width 18 height 14
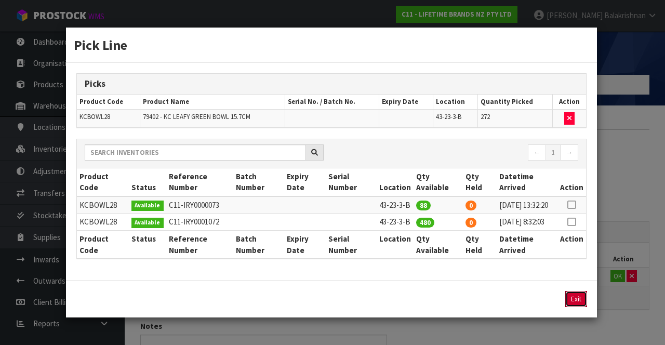
click at [582, 305] on button "Exit" at bounding box center [577, 299] width 22 height 16
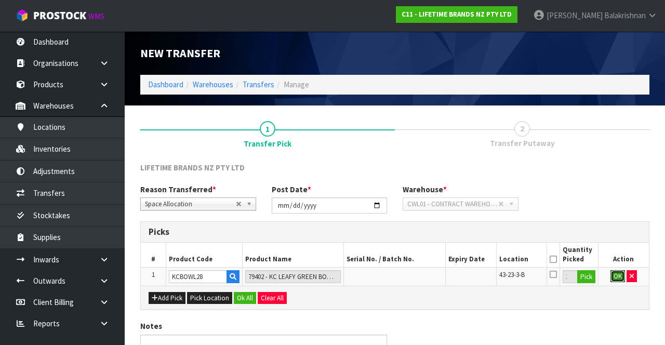
click at [613, 273] on button "OK" at bounding box center [618, 276] width 15 height 12
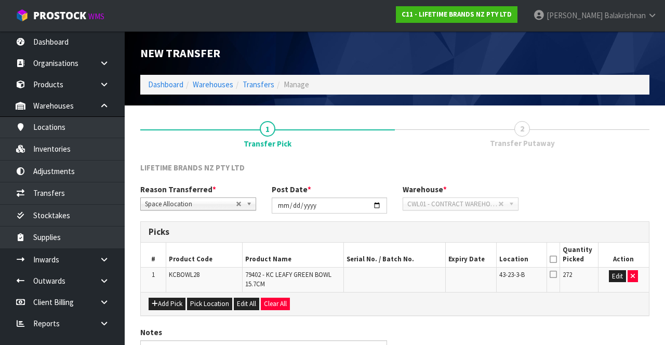
click at [552, 259] on icon at bounding box center [553, 259] width 7 height 1
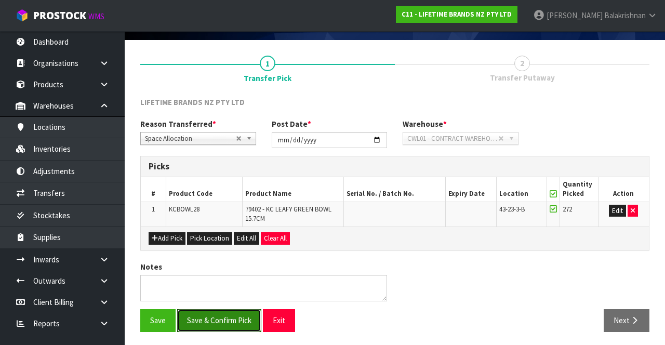
click at [233, 315] on button "Save & Confirm Pick" at bounding box center [219, 320] width 84 height 22
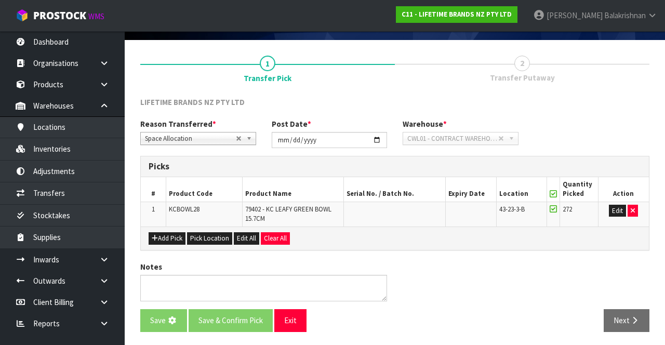
scroll to position [0, 0]
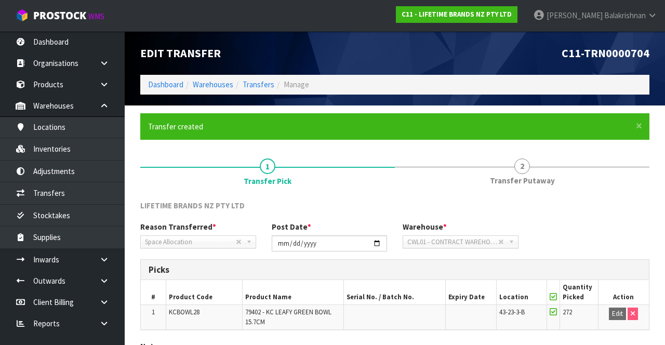
scroll to position [81, 0]
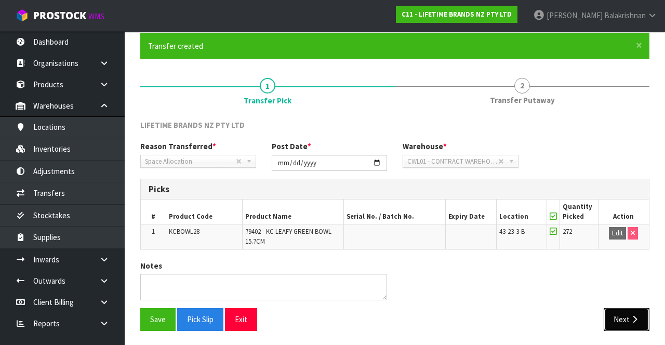
click at [631, 319] on icon "button" at bounding box center [635, 320] width 10 height 8
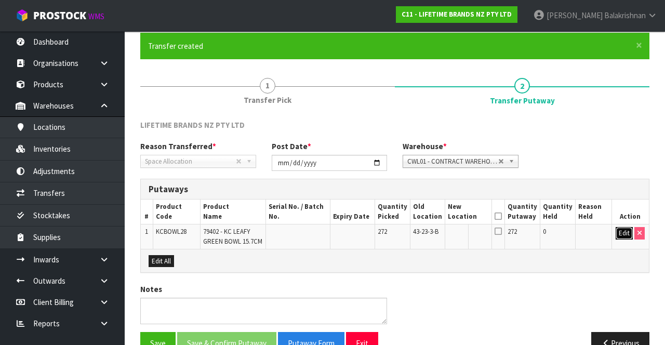
click at [618, 230] on button "Edit" at bounding box center [624, 233] width 17 height 12
click at [478, 235] on input "text" at bounding box center [463, 233] width 29 height 13
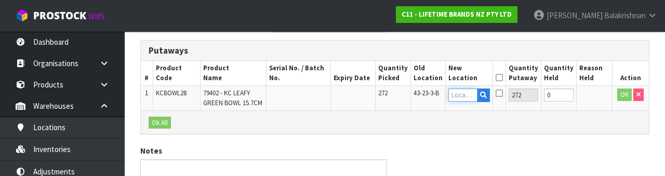
scroll to position [219, 0]
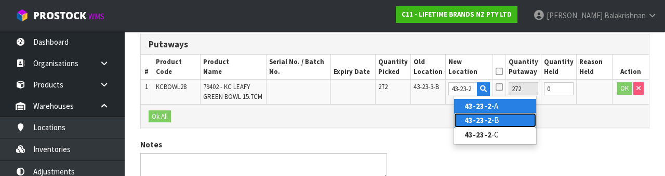
click at [508, 116] on link "43-23-2 -B" at bounding box center [495, 120] width 82 height 14
type input "43-23-2-B"
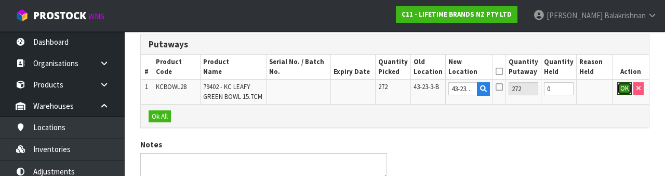
click at [619, 87] on button "OK" at bounding box center [625, 88] width 15 height 12
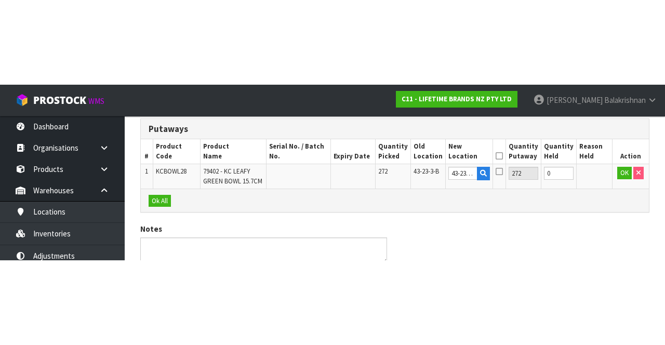
scroll to position [103, 0]
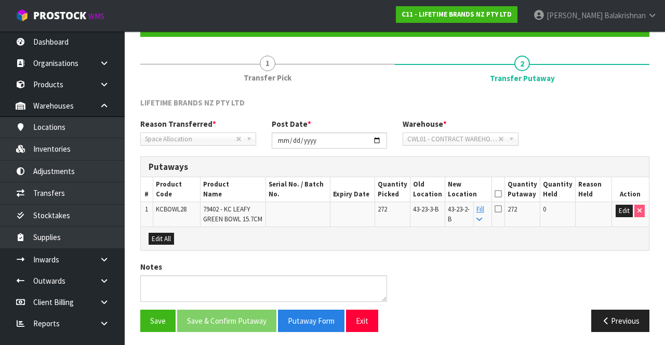
click at [502, 194] on icon at bounding box center [498, 194] width 7 height 1
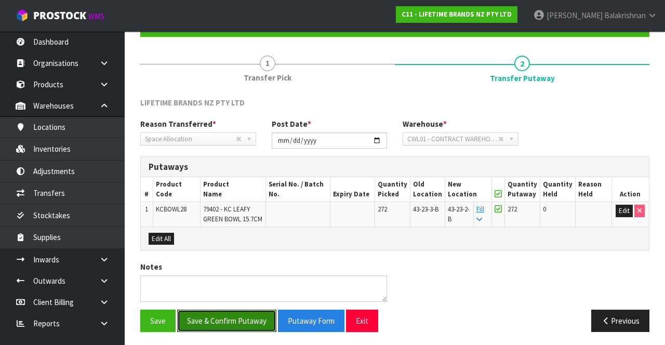
click at [231, 320] on button "Save & Confirm Putaway" at bounding box center [226, 321] width 99 height 22
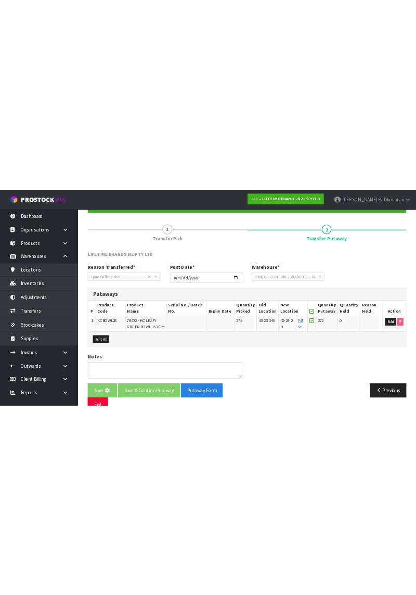
scroll to position [0, 0]
